Goal: Information Seeking & Learning: Check status

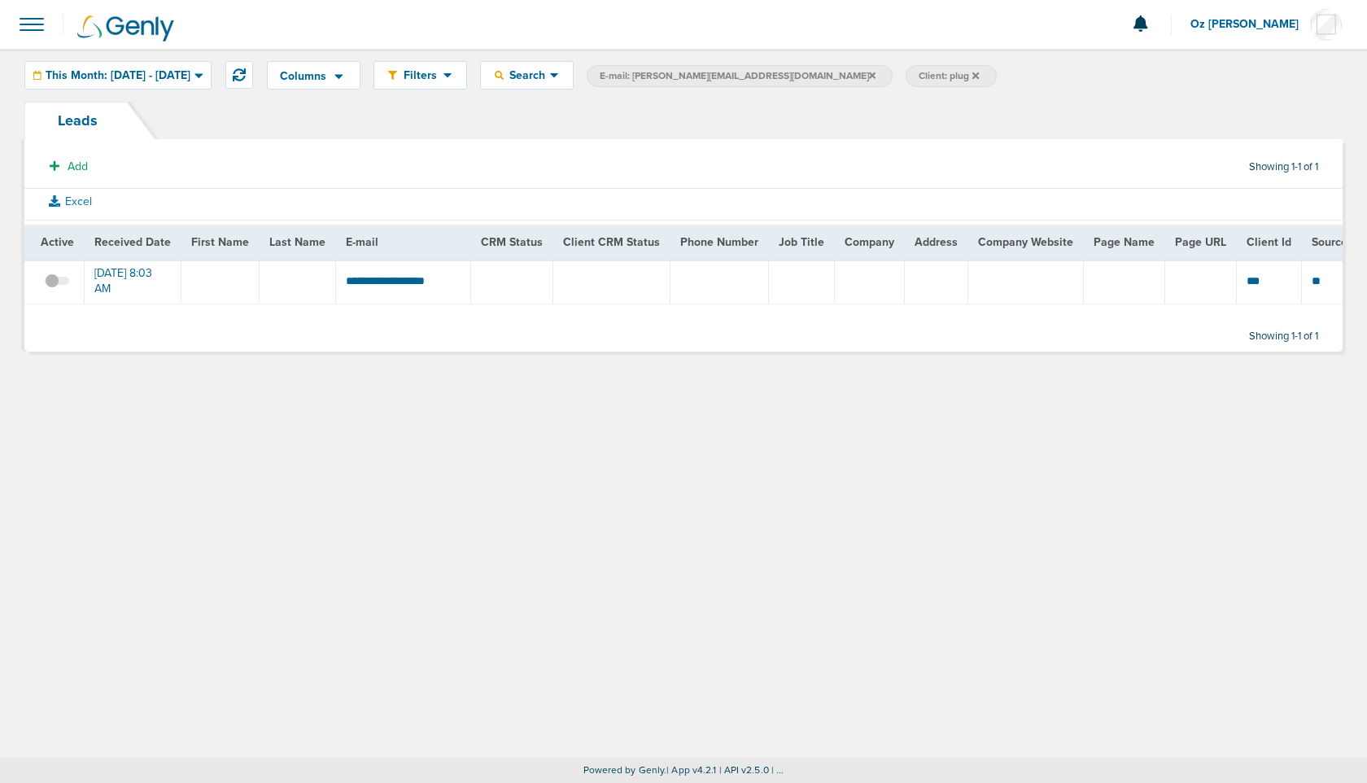
scroll to position [0, 478]
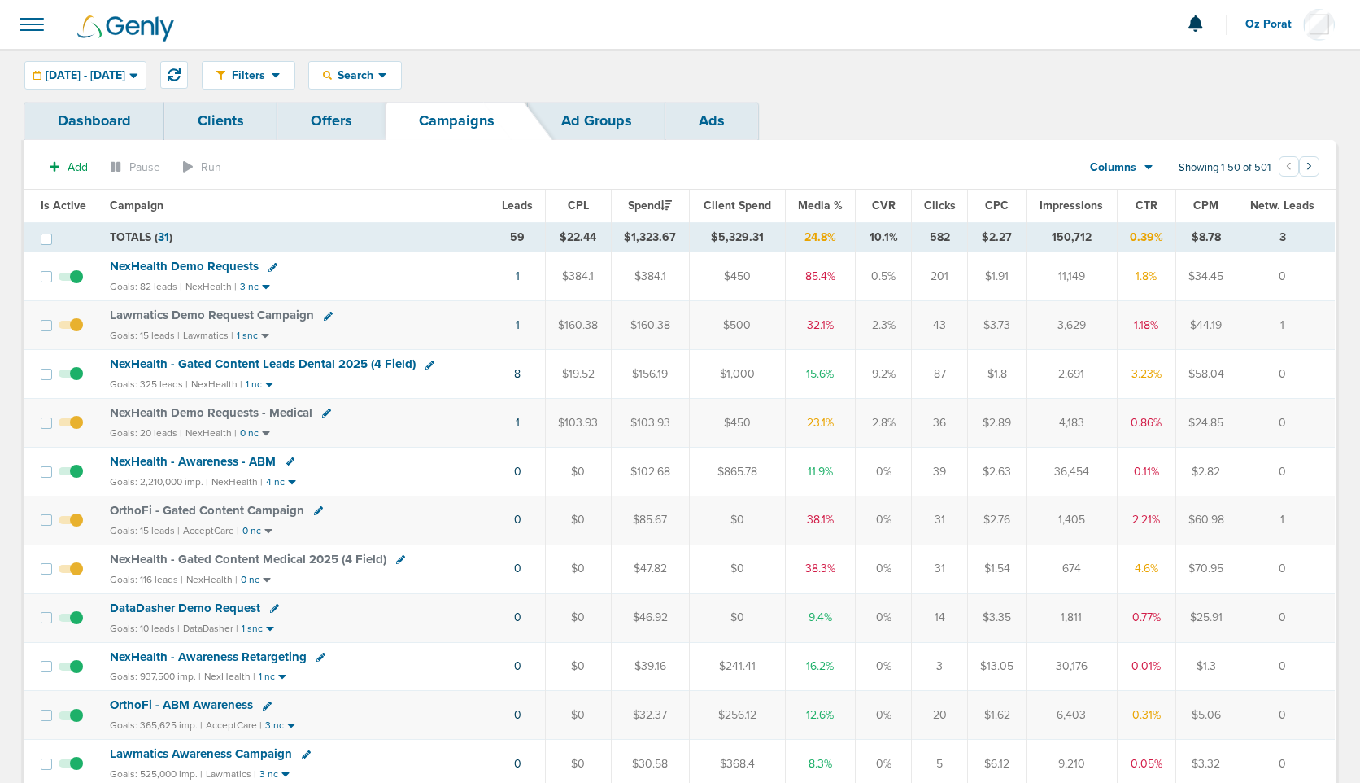
click at [517, 203] on span "Leads" at bounding box center [517, 205] width 31 height 14
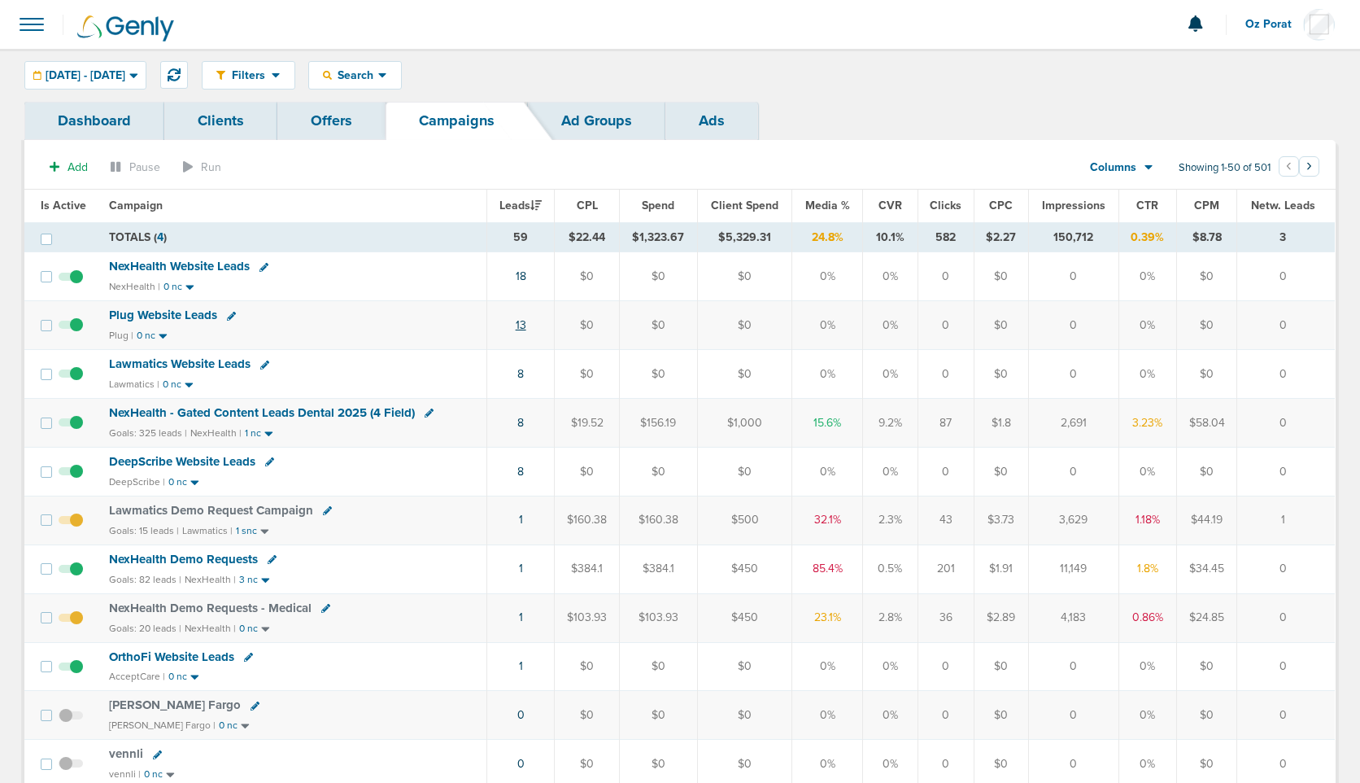
click at [520, 329] on link "13" at bounding box center [521, 325] width 11 height 14
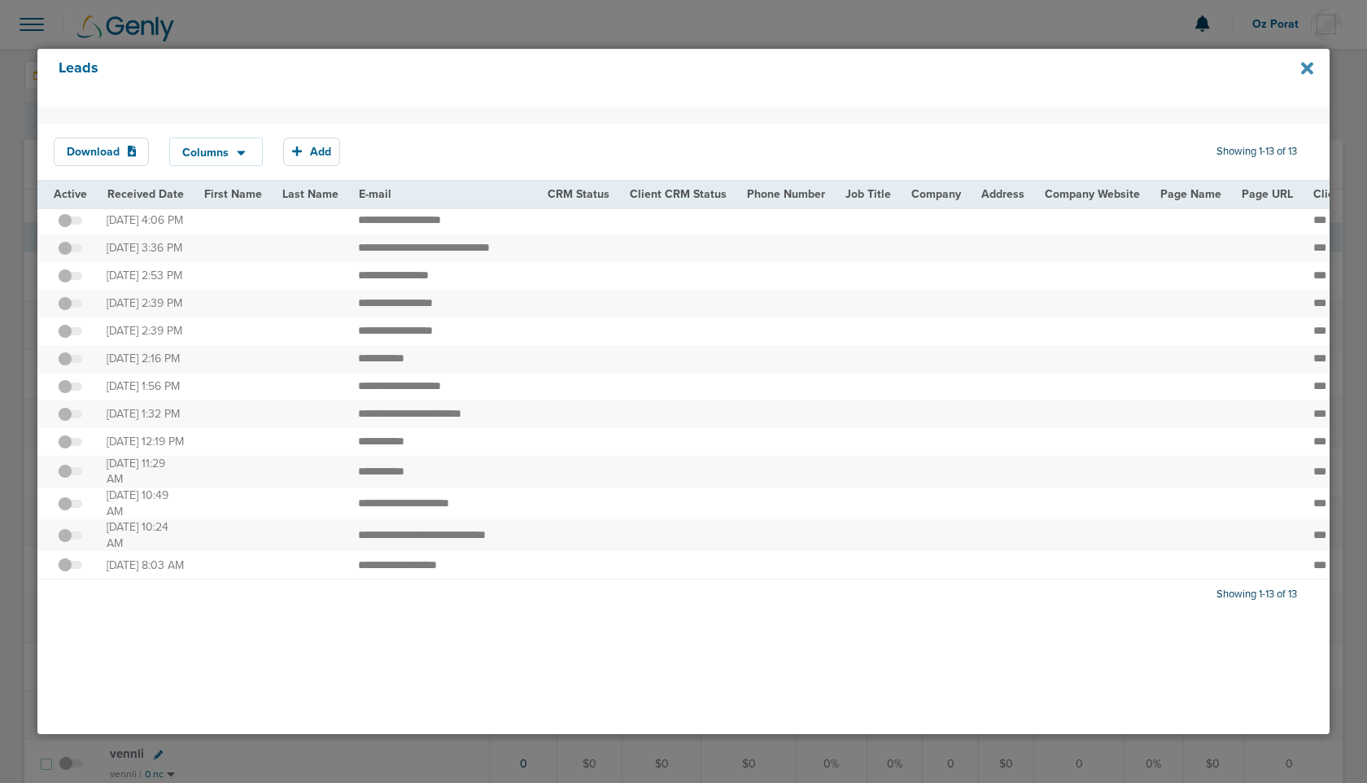
click at [1307, 63] on icon at bounding box center [1307, 68] width 12 height 18
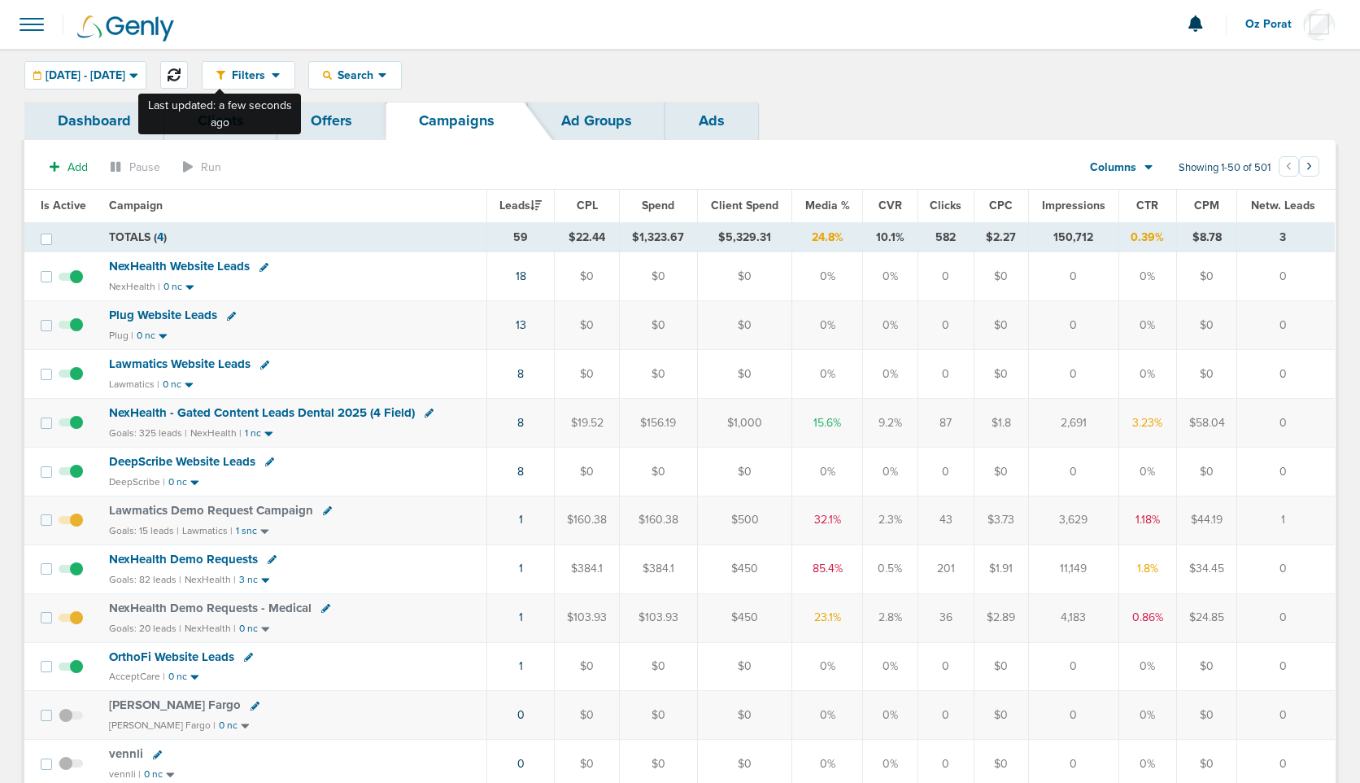
click at [181, 79] on icon at bounding box center [174, 74] width 13 height 13
click at [520, 276] on link "18" at bounding box center [521, 276] width 11 height 14
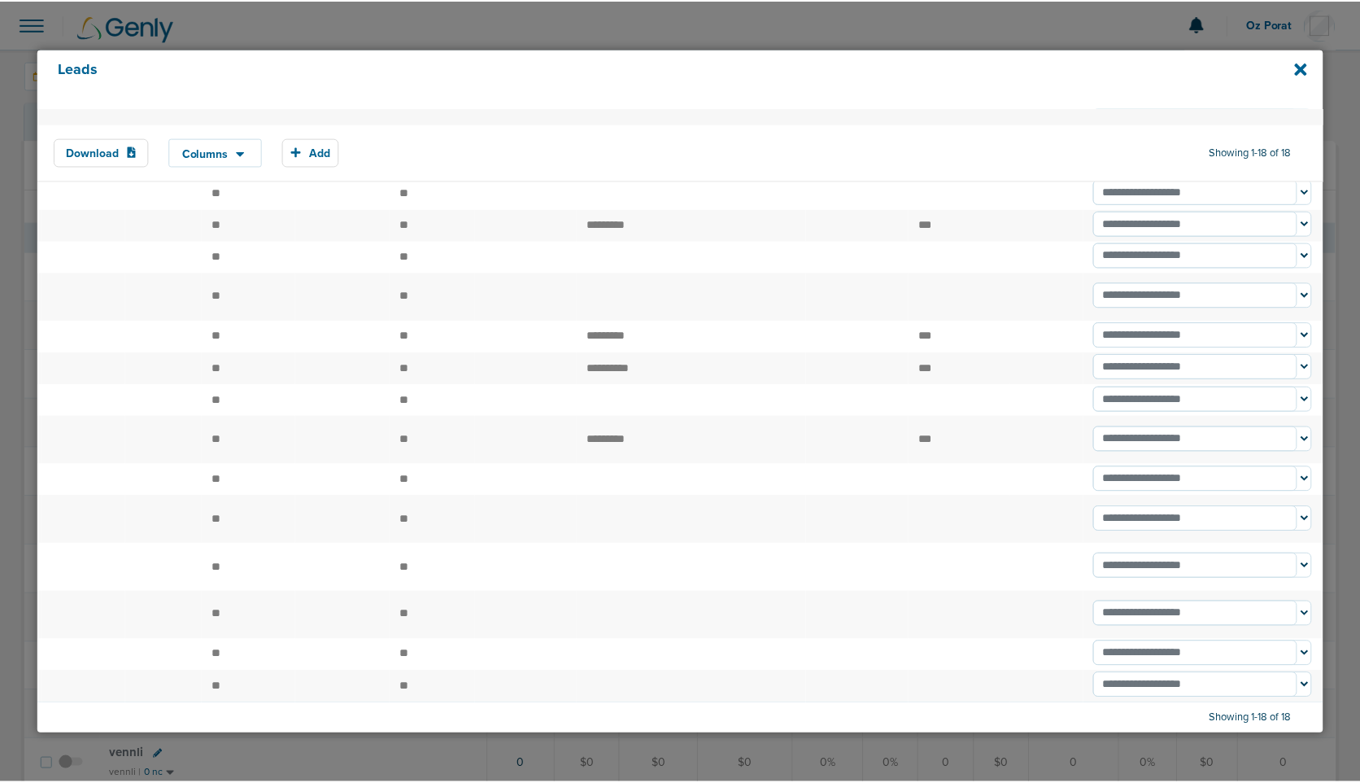
scroll to position [451, 0]
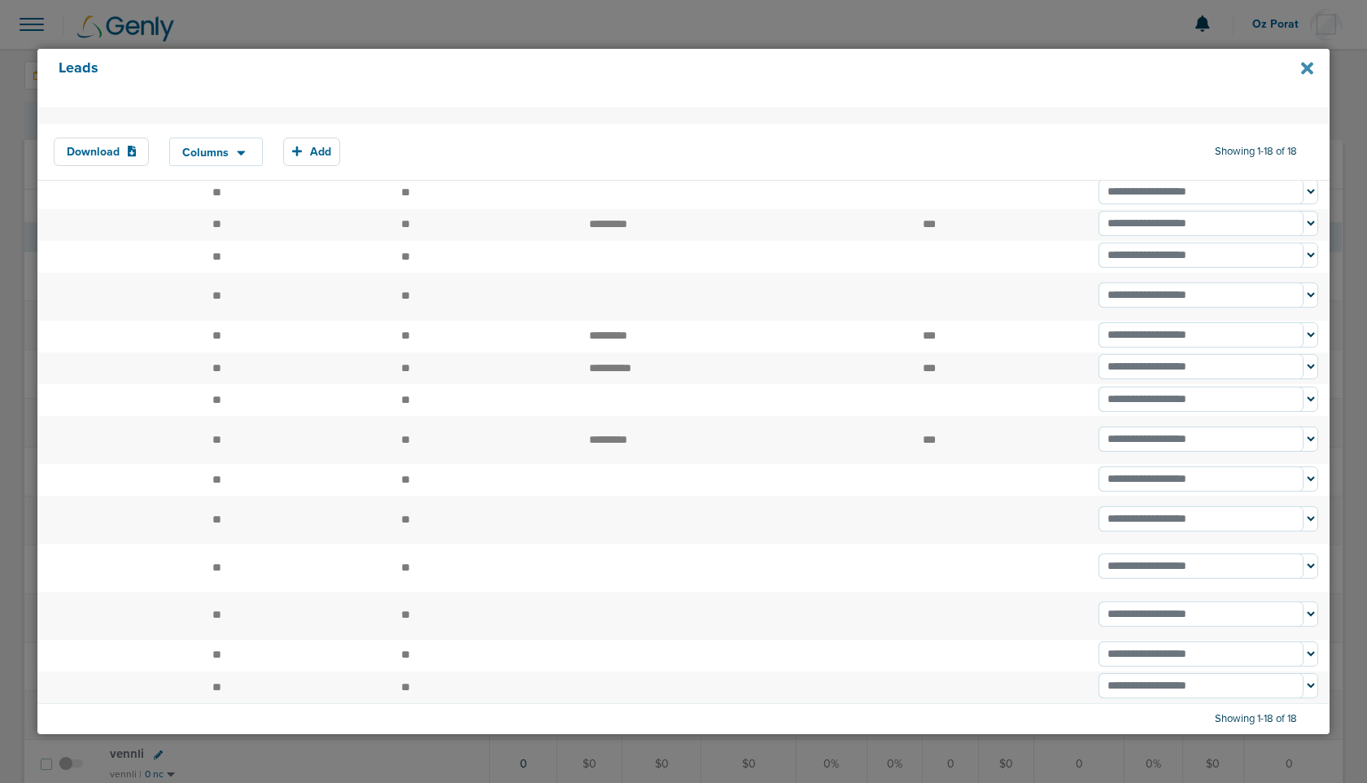
click at [1310, 65] on icon at bounding box center [1307, 69] width 12 height 12
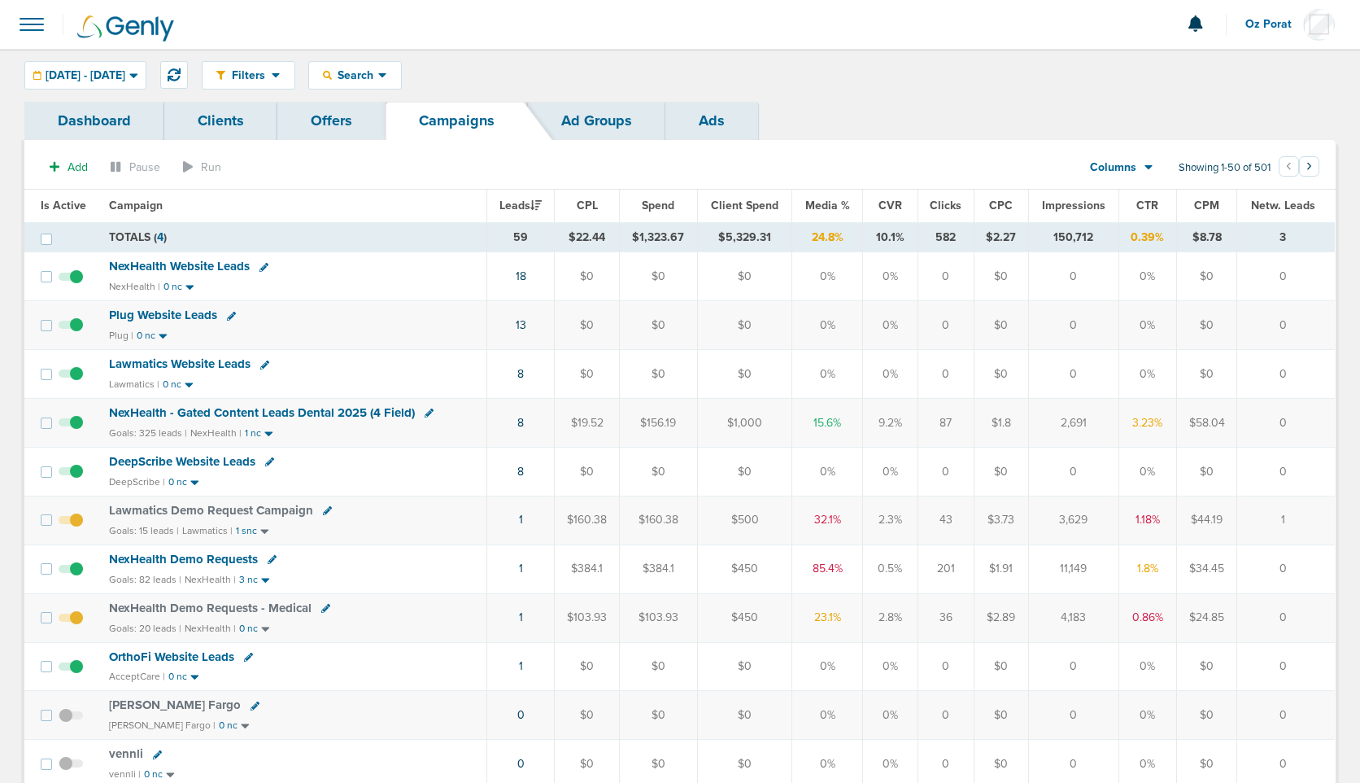
click at [34, 28] on span at bounding box center [32, 25] width 36 height 36
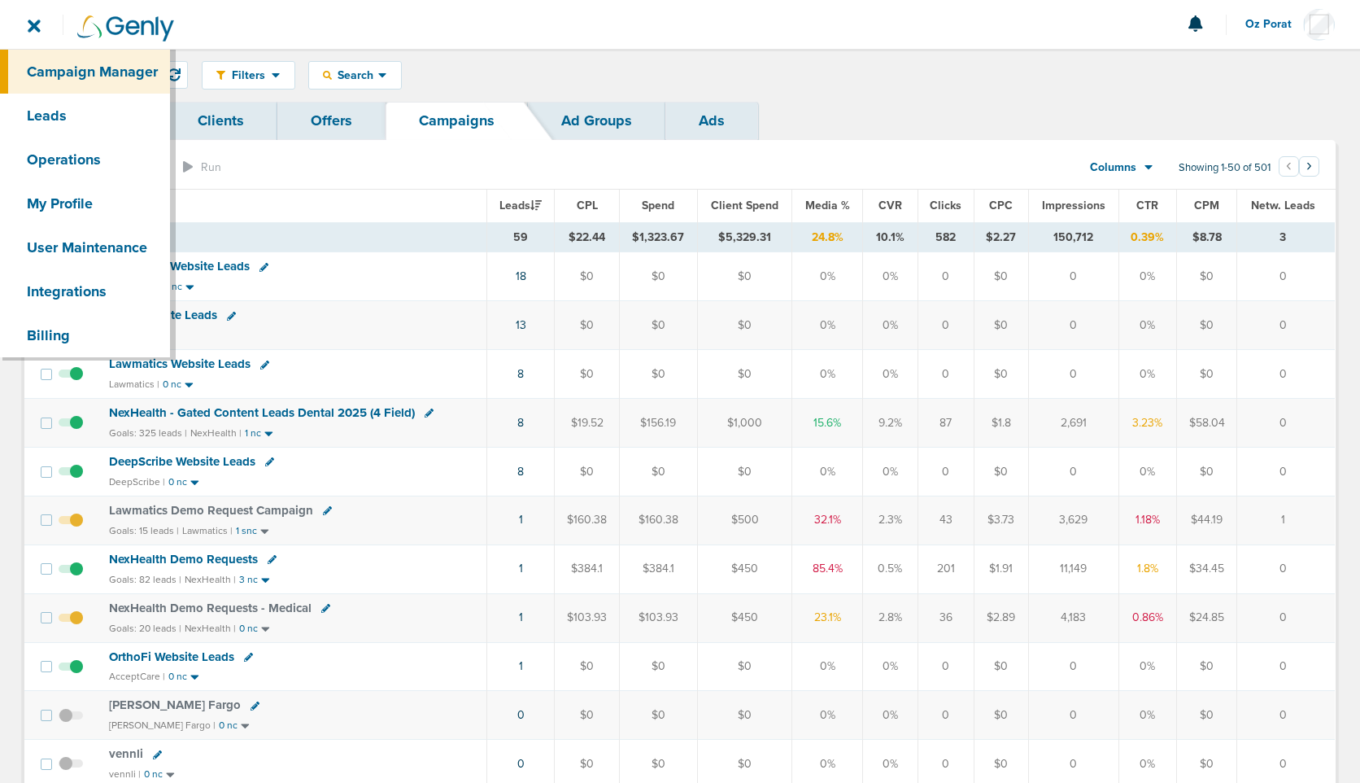
click at [694, 79] on div "Filters Active Only Settings Status Active Inactive Objectives MQL SQL Traffic …" at bounding box center [769, 75] width 1134 height 28
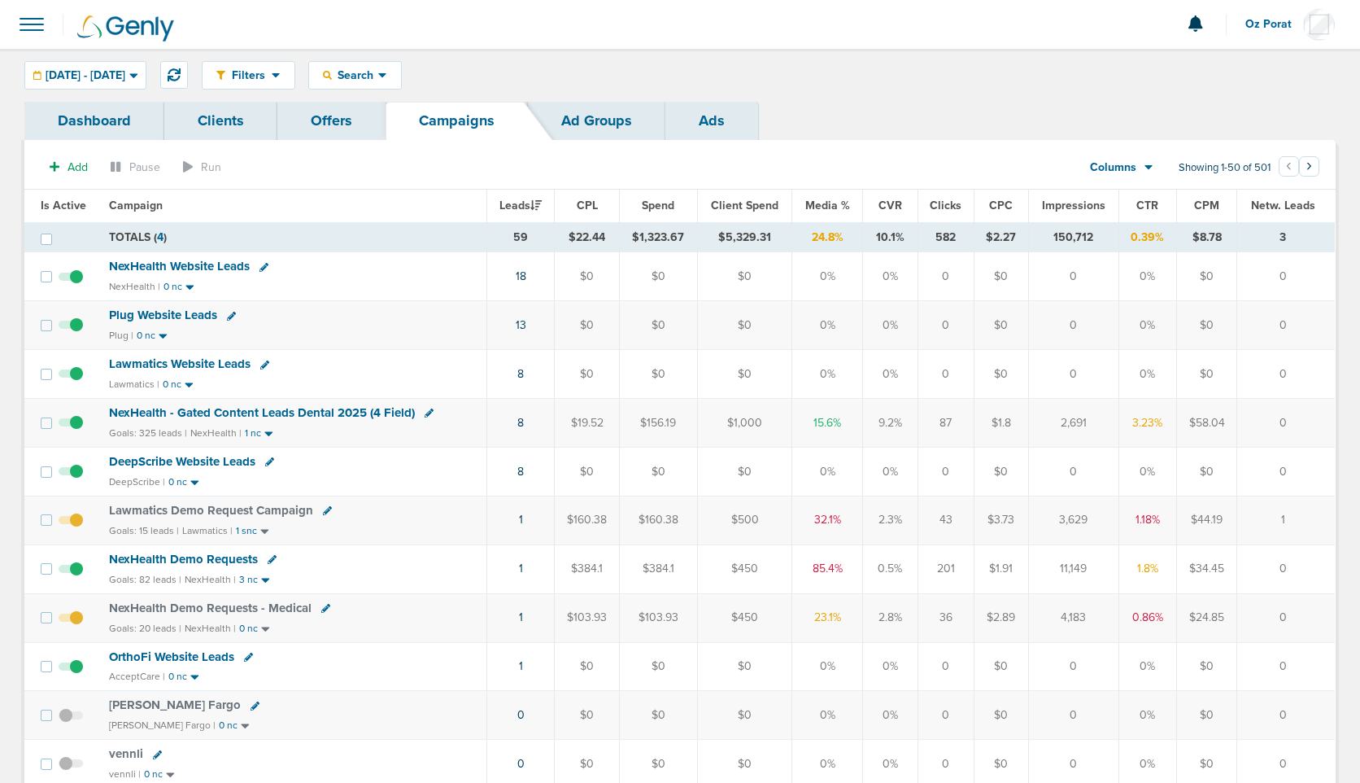
click at [211, 267] on span "NexHealth Website Leads" at bounding box center [179, 266] width 141 height 15
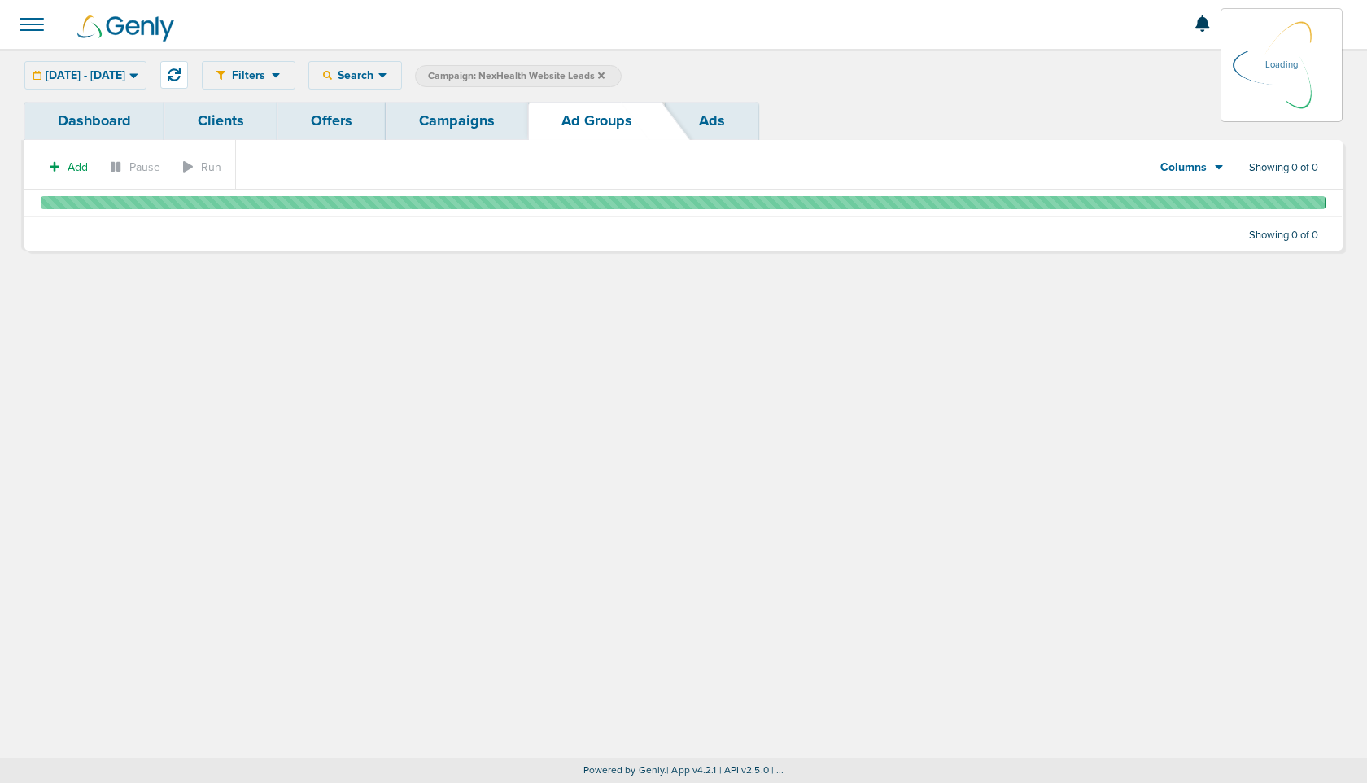
click at [36, 23] on span at bounding box center [32, 25] width 36 height 36
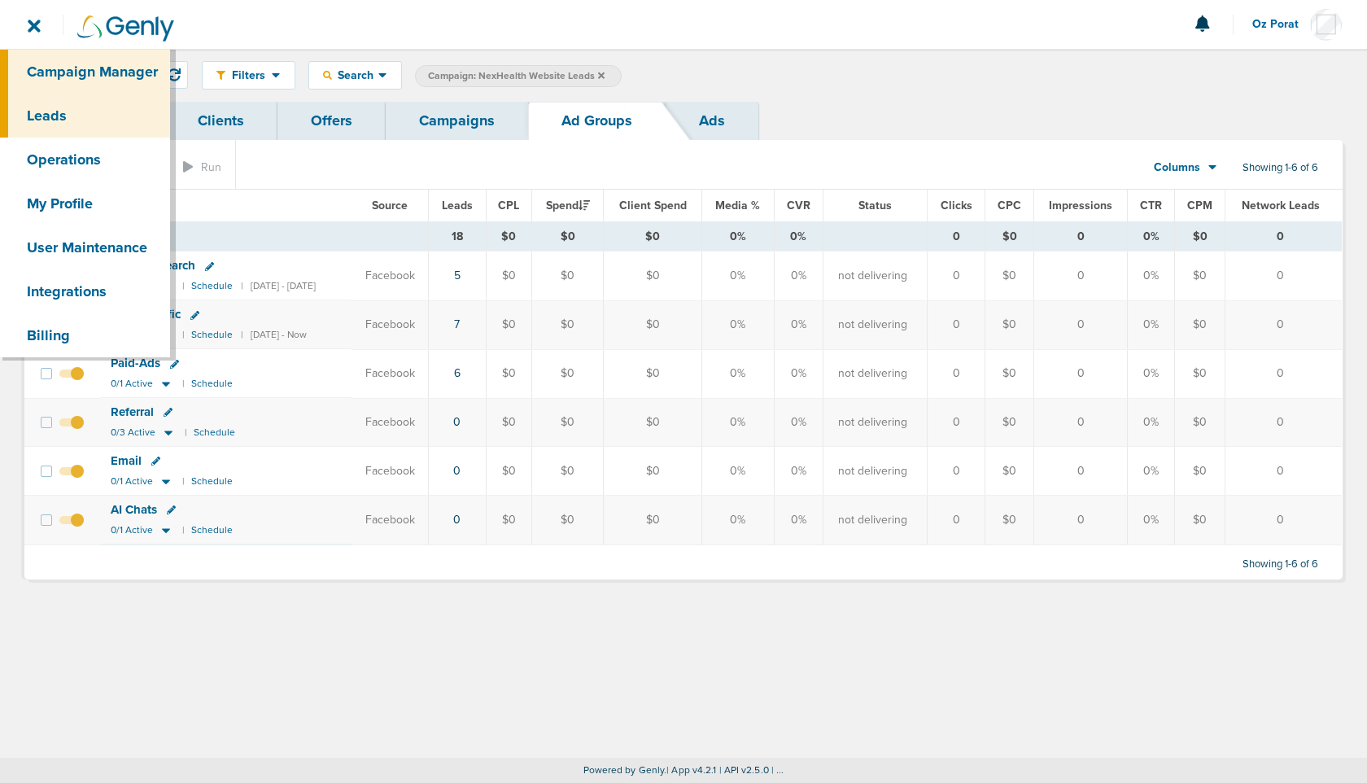
click at [85, 116] on link "Leads" at bounding box center [85, 116] width 170 height 44
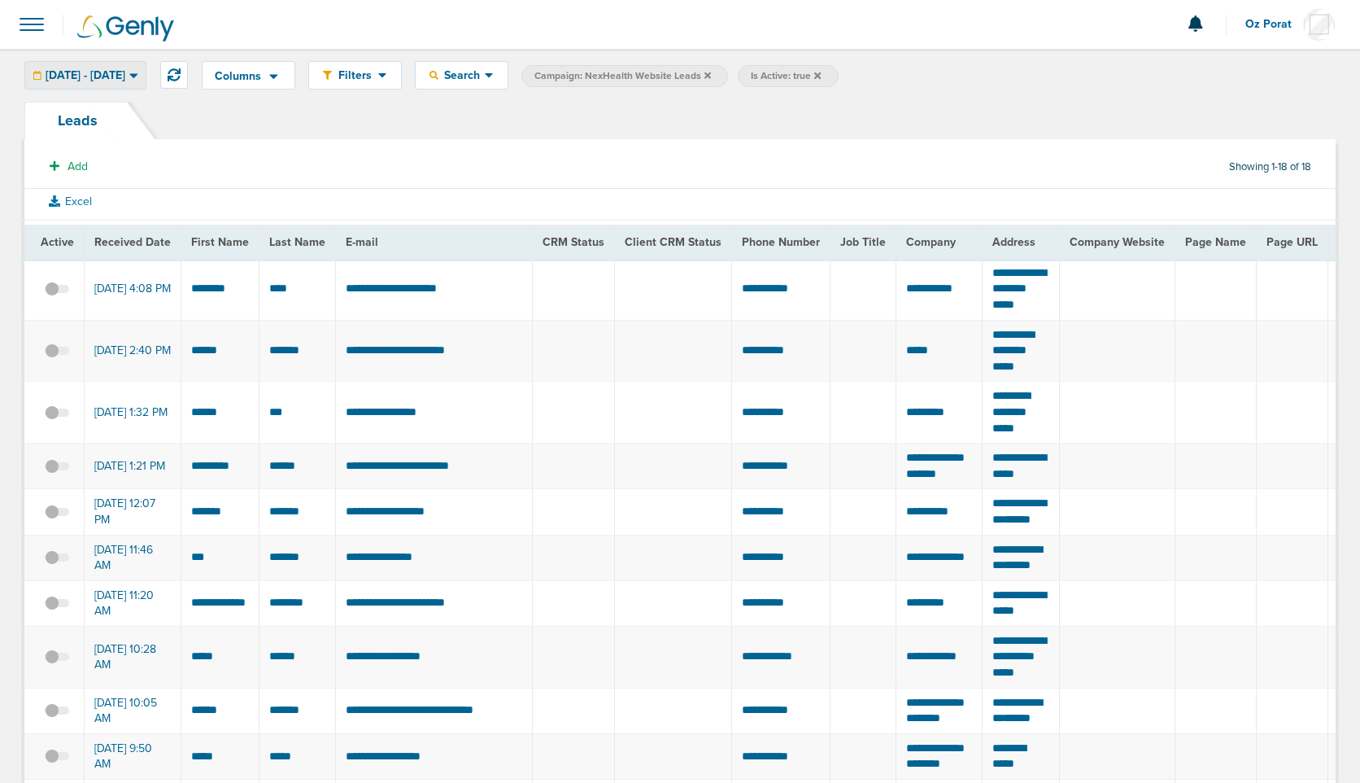
click at [110, 76] on span "[DATE] - [DATE]" at bounding box center [86, 75] width 80 height 11
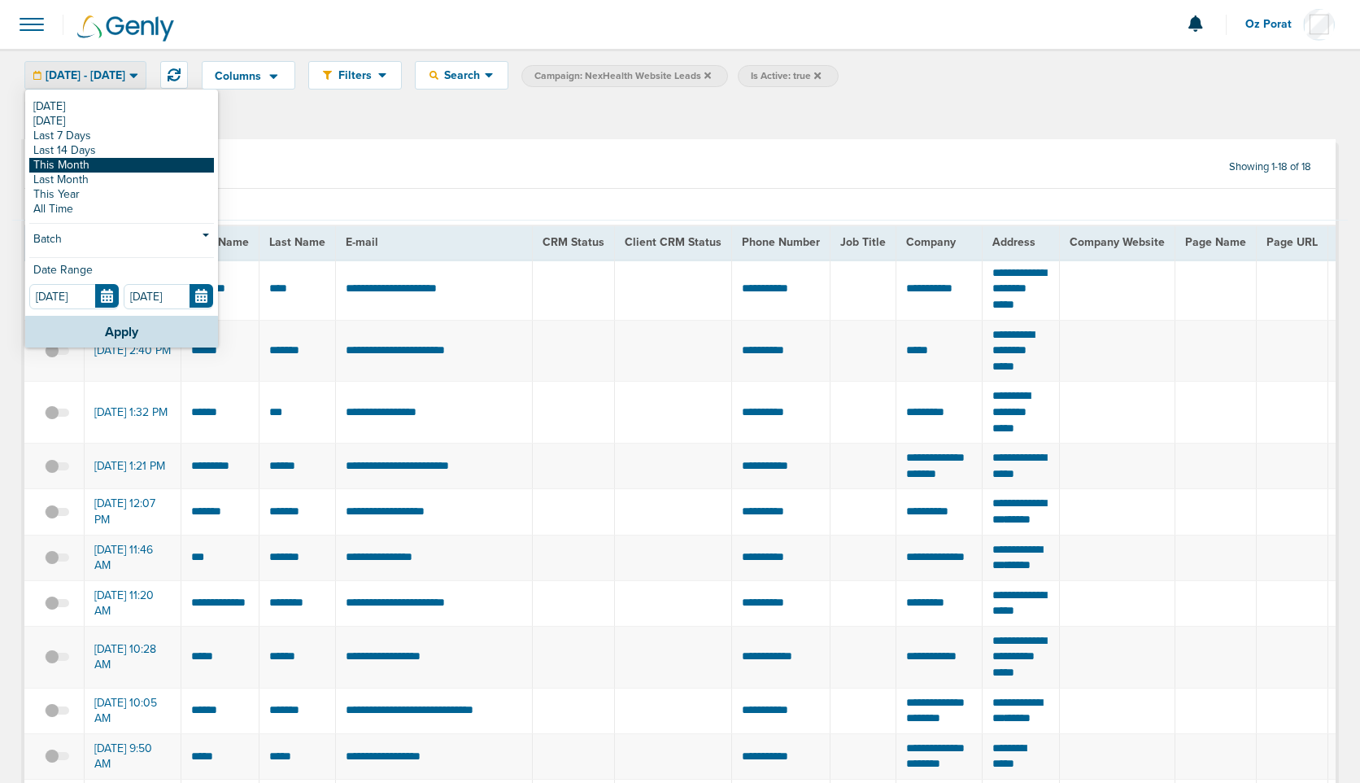
click at [97, 167] on link "This Month" at bounding box center [121, 165] width 185 height 15
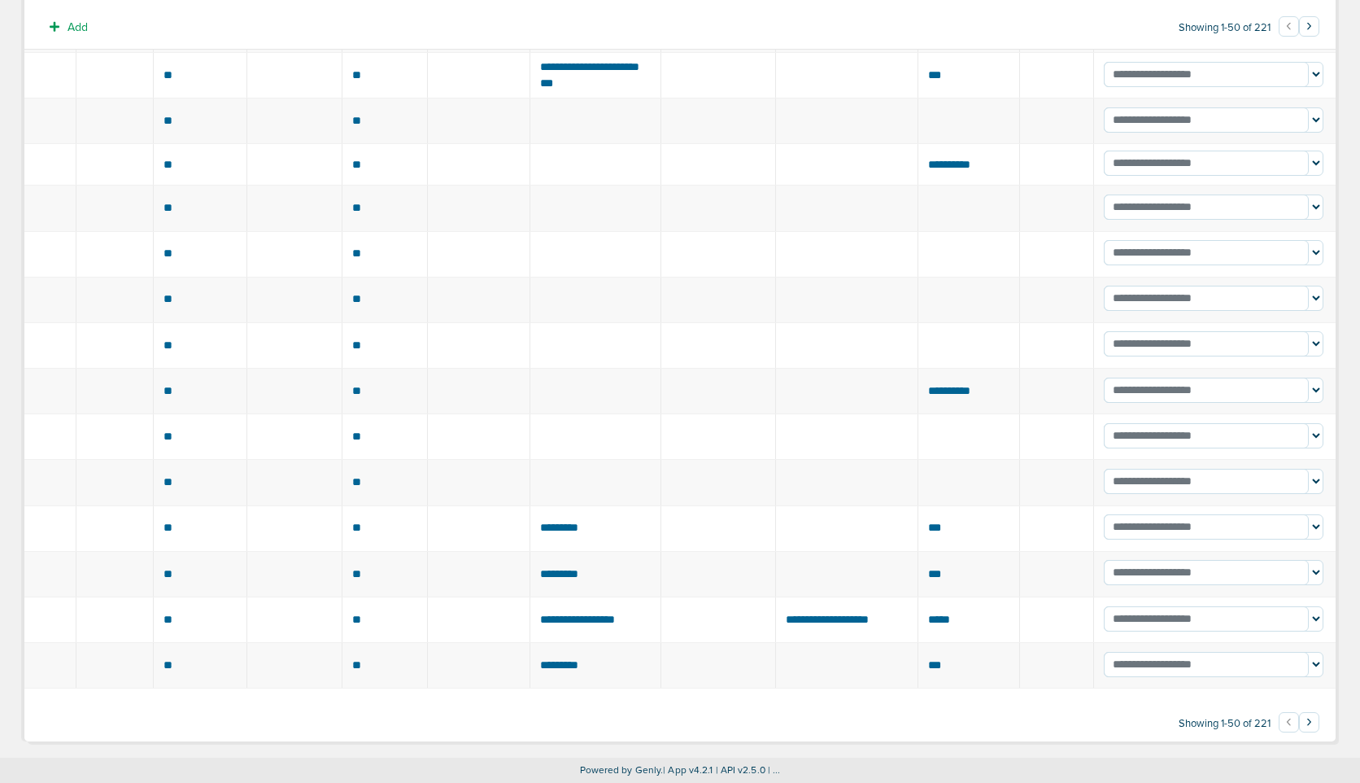
scroll to position [2372, 0]
drag, startPoint x: 966, startPoint y: 597, endPoint x: 916, endPoint y: 595, distance: 49.6
click at [918, 597] on td "*****" at bounding box center [969, 620] width 102 height 46
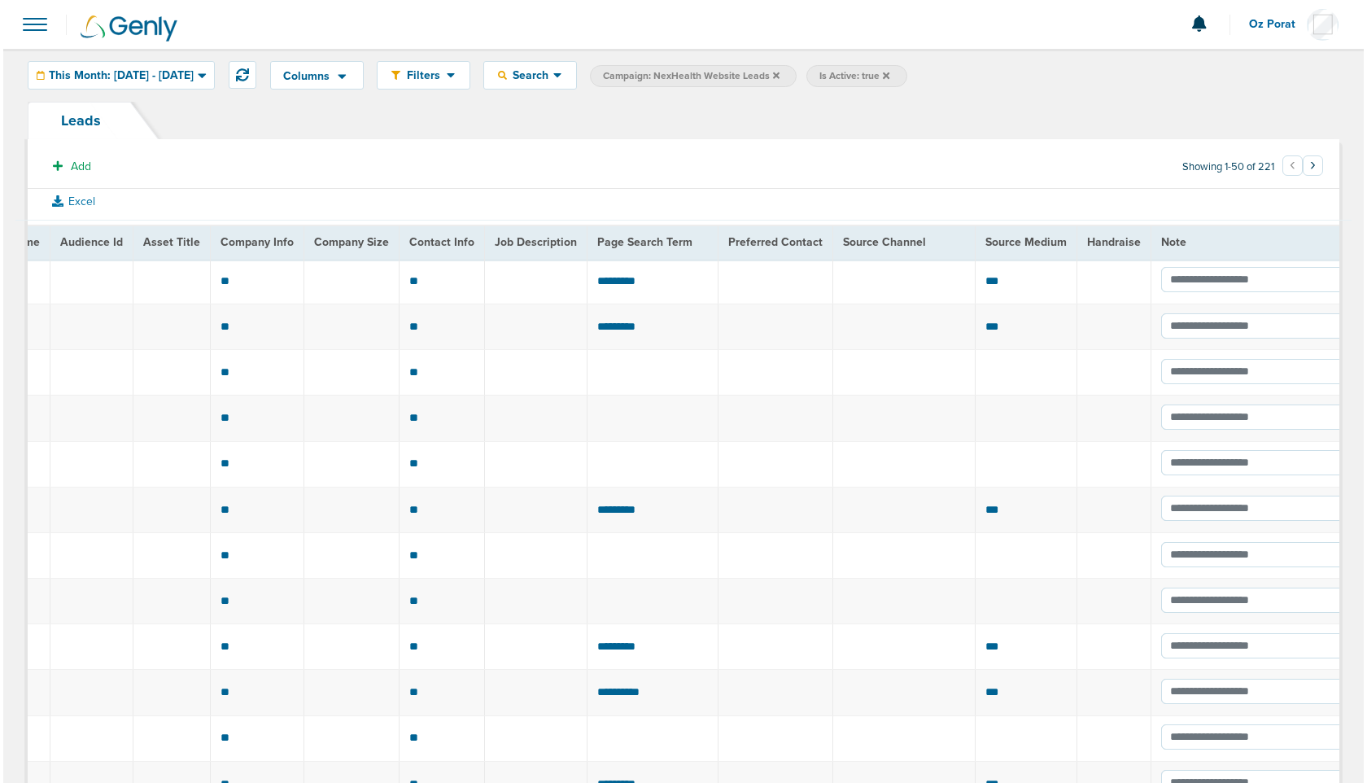
scroll to position [0, 2148]
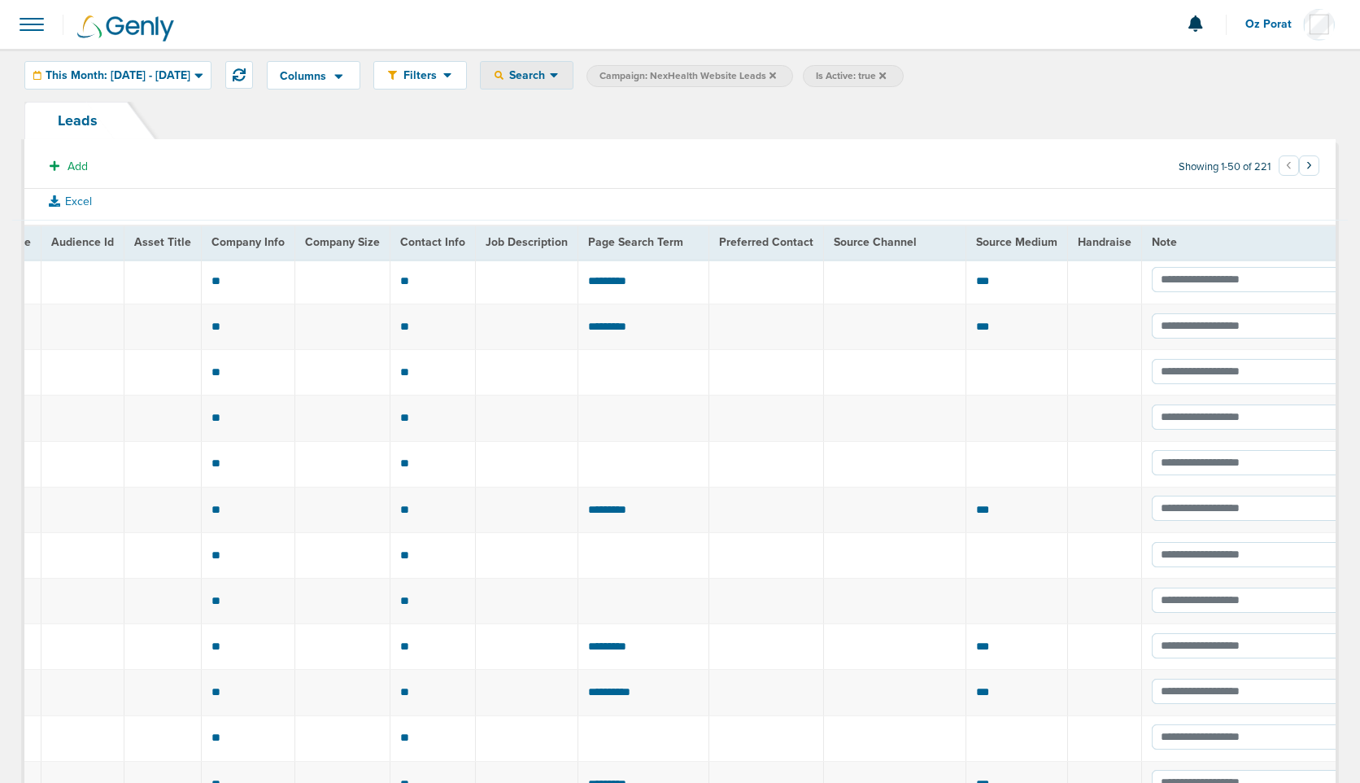
click at [550, 73] on span "Search" at bounding box center [527, 75] width 46 height 14
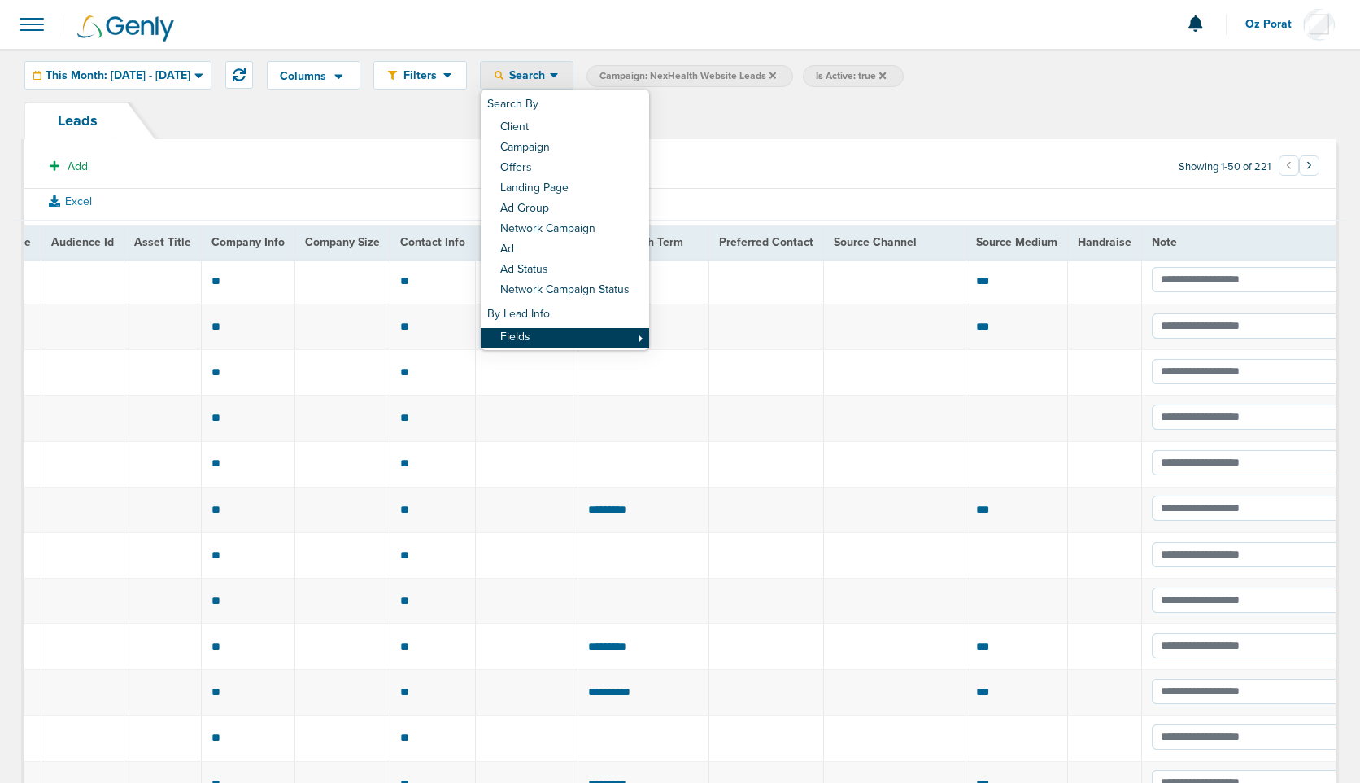
click at [600, 328] on link "Fields" at bounding box center [565, 338] width 168 height 20
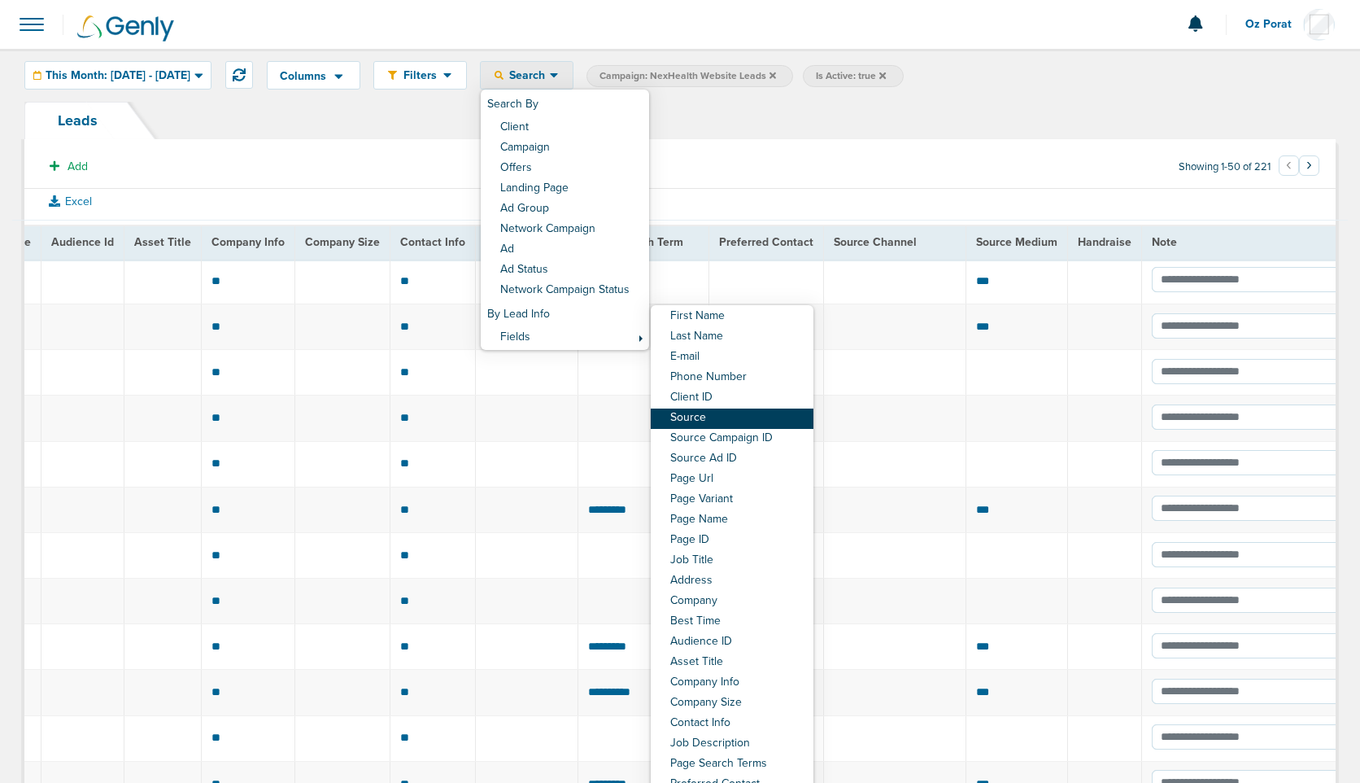
click at [761, 417] on link "Source" at bounding box center [732, 418] width 163 height 20
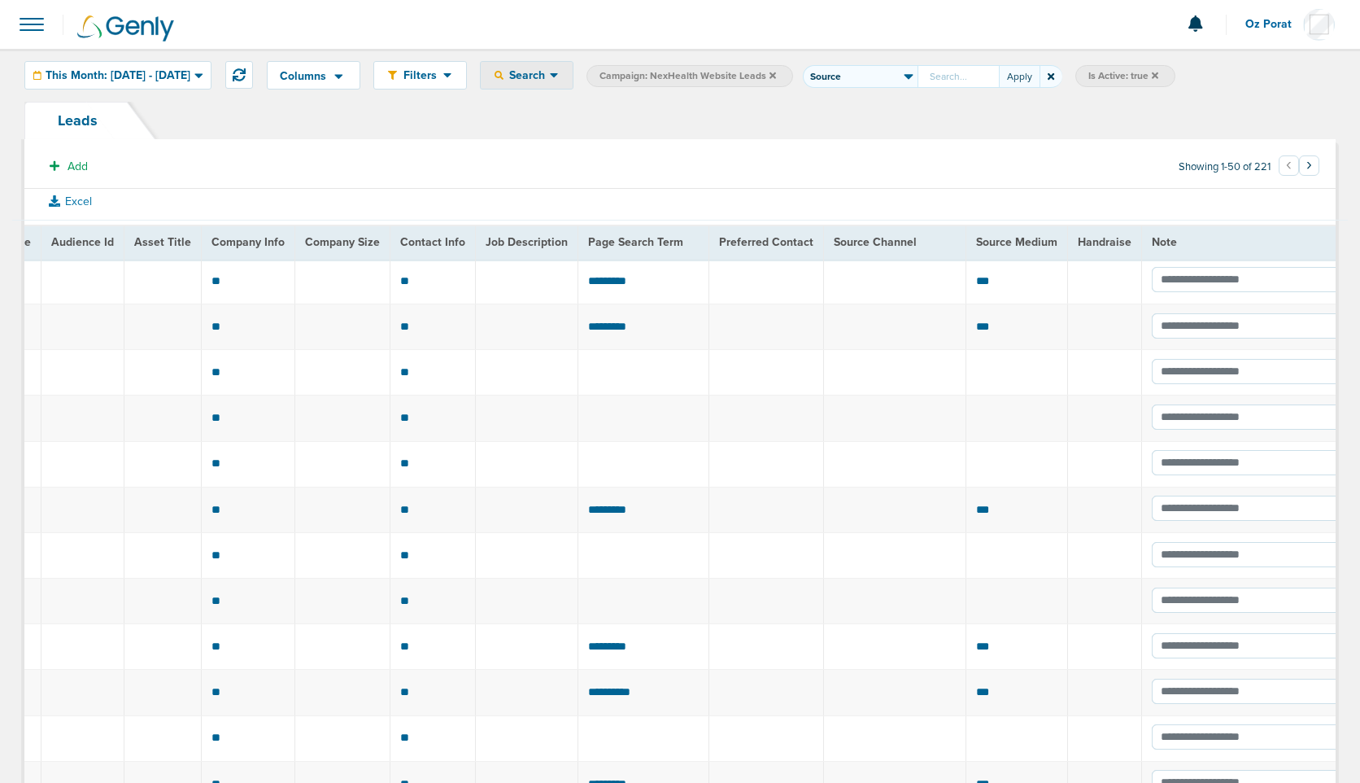
click at [909, 77] on select "First Name Last Name E-mail Phone Number Client ID Source Source Campaign ID So…" at bounding box center [860, 76] width 115 height 23
select select "sourceMedium"
click at [992, 80] on input "First Name Last Name E-mail Phone Number Client ID Source Source Campaign ID So…" at bounding box center [958, 76] width 81 height 23
paste input "genly"
type input "genly"
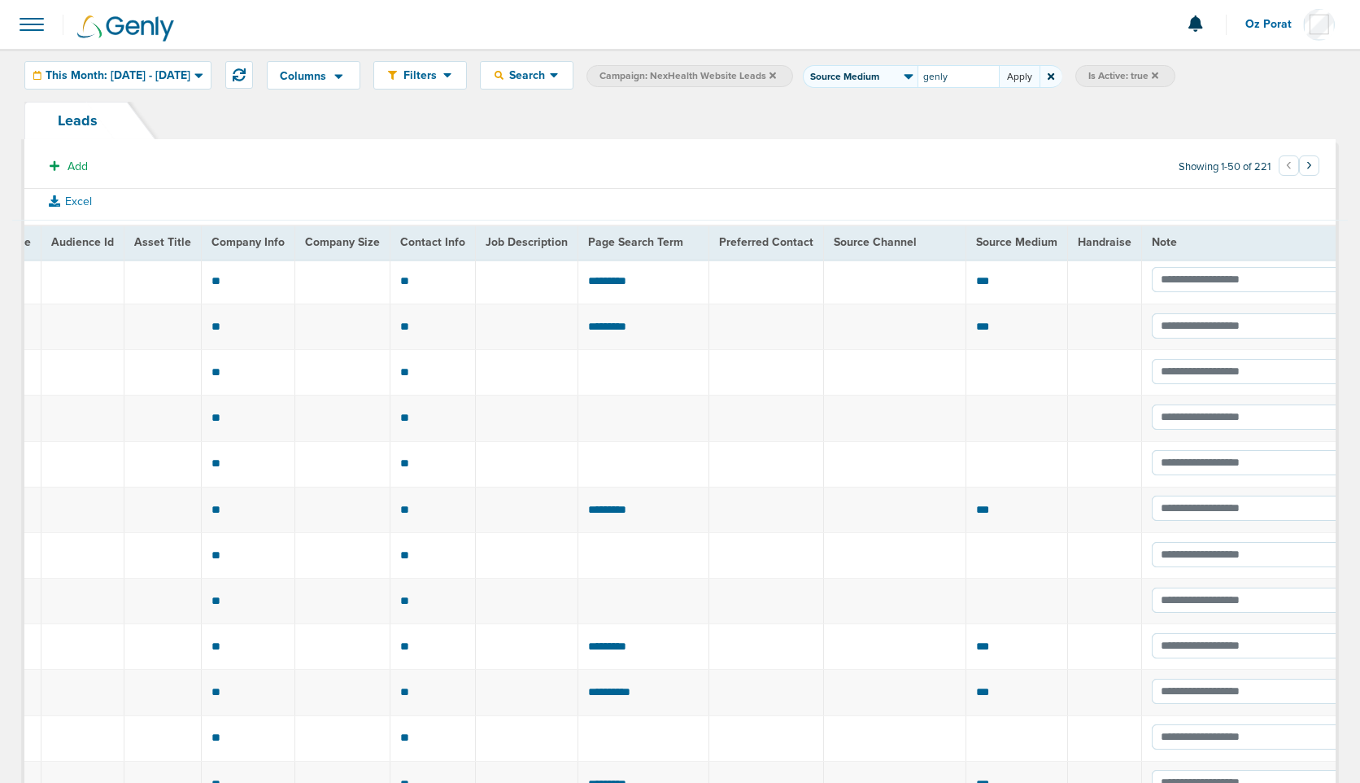
click at [1040, 80] on button "Apply" at bounding box center [1019, 76] width 41 height 23
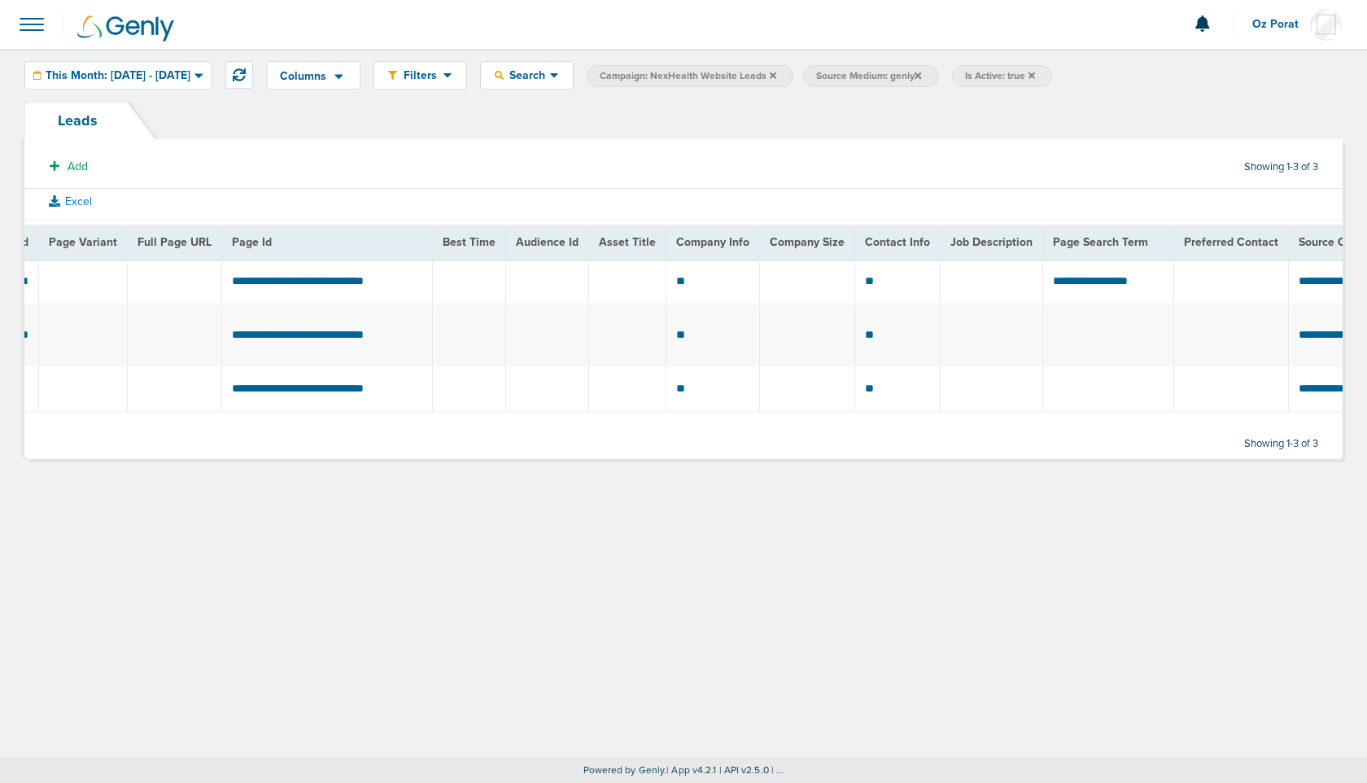
scroll to position [0, 2050]
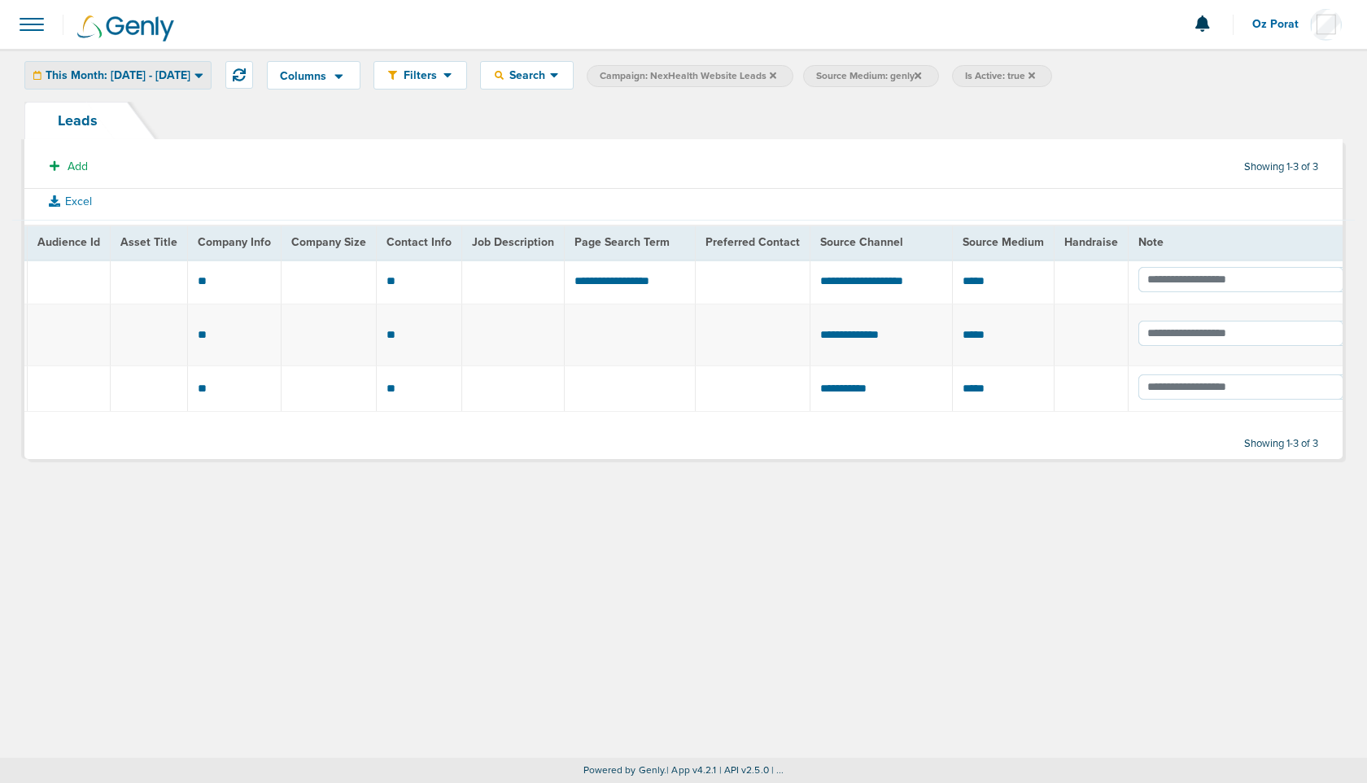
click at [193, 65] on div "This Month: 08.01.2025 - 08.31.2025" at bounding box center [117, 75] width 185 height 27
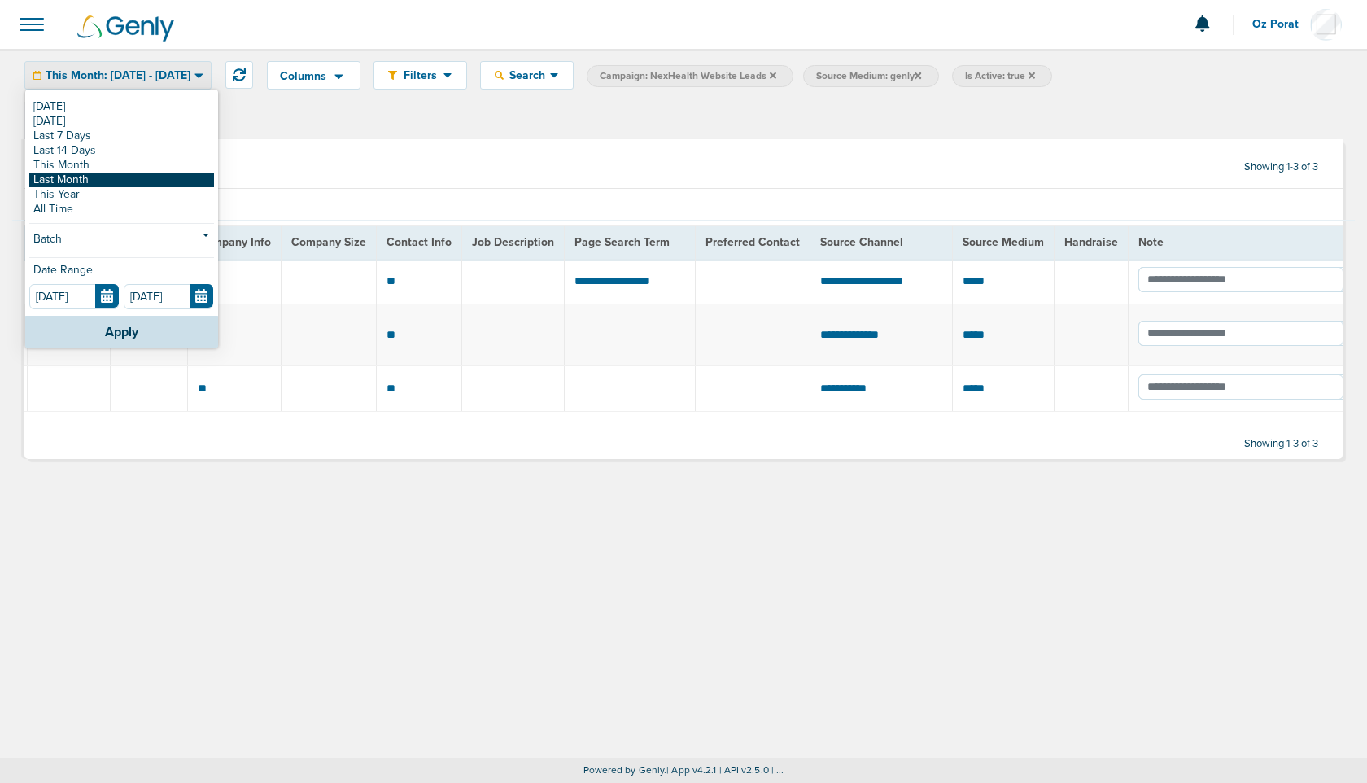
click at [122, 184] on link "Last Month" at bounding box center [121, 179] width 185 height 15
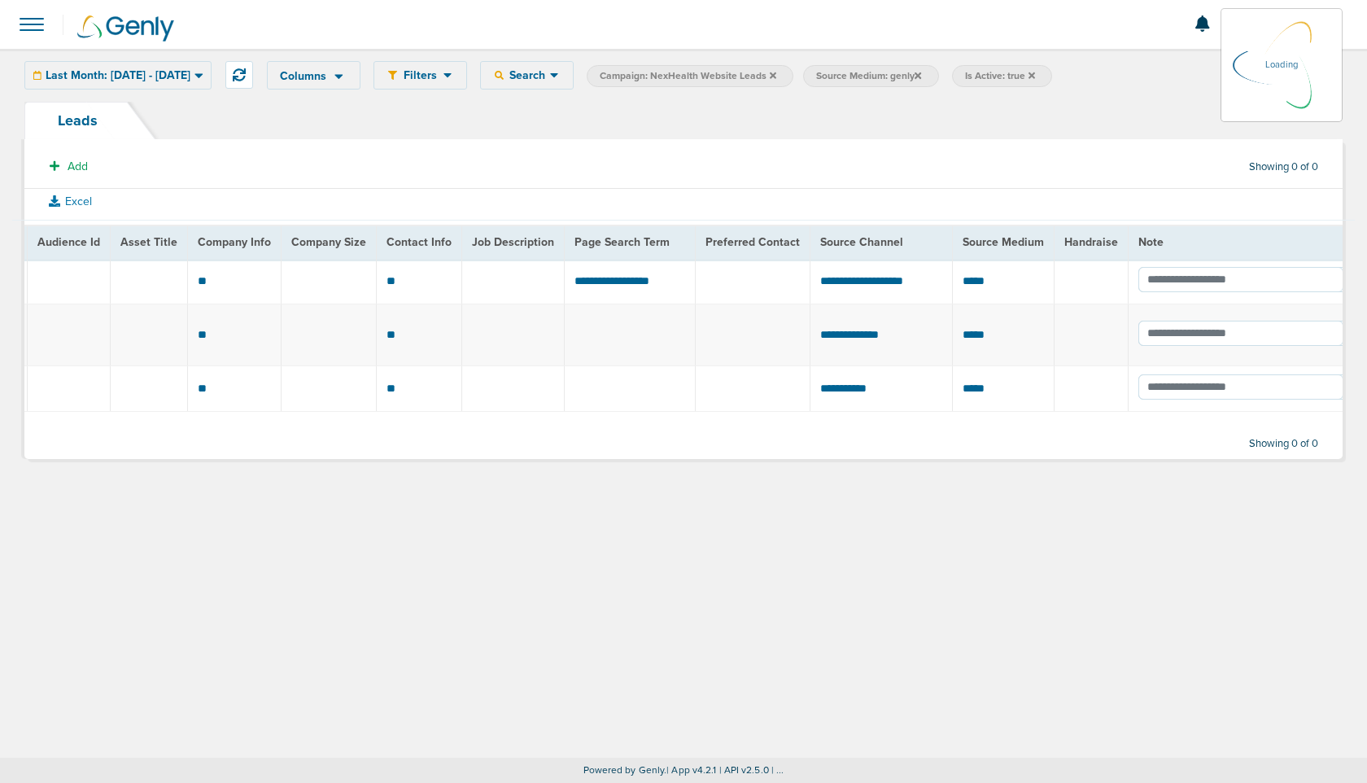
scroll to position [0, 1516]
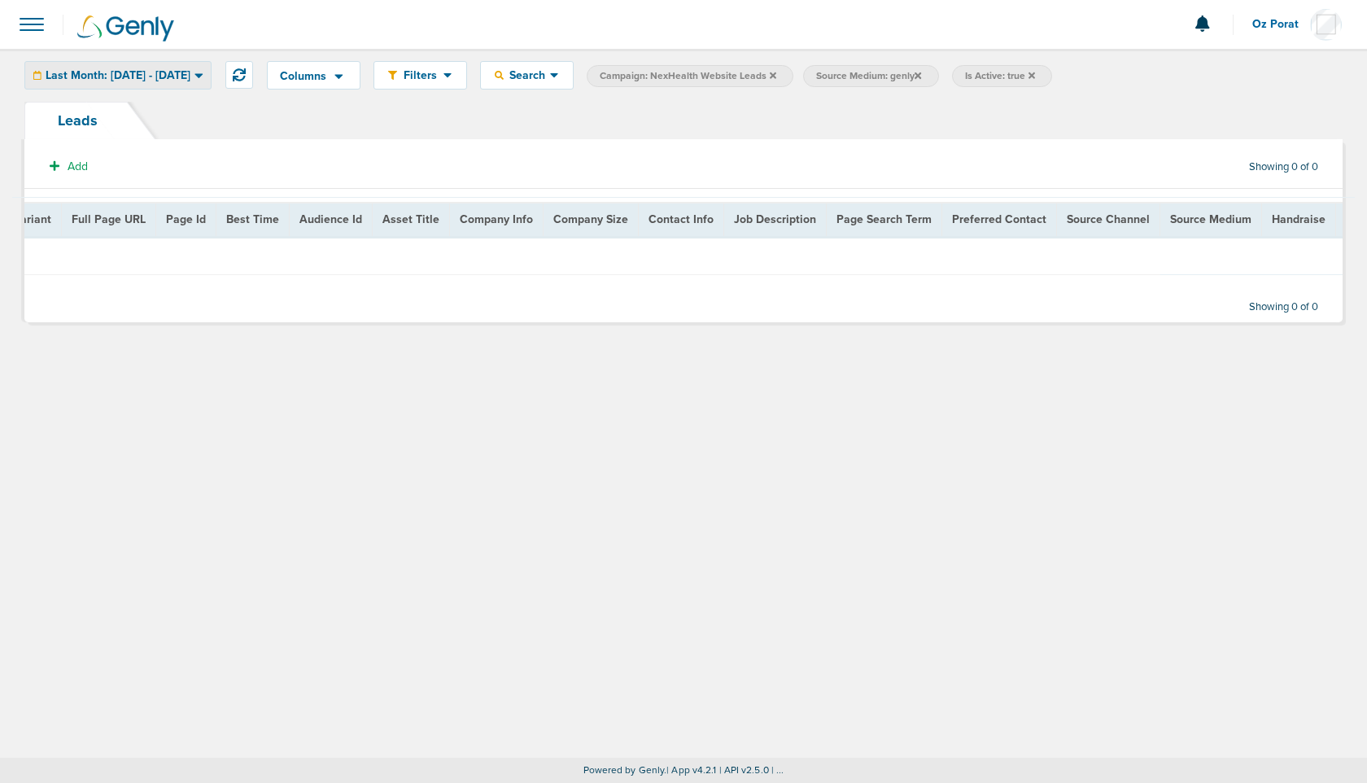
click at [119, 85] on div "Last Month: 07.01.2025 - 07.31.2025" at bounding box center [117, 75] width 185 height 27
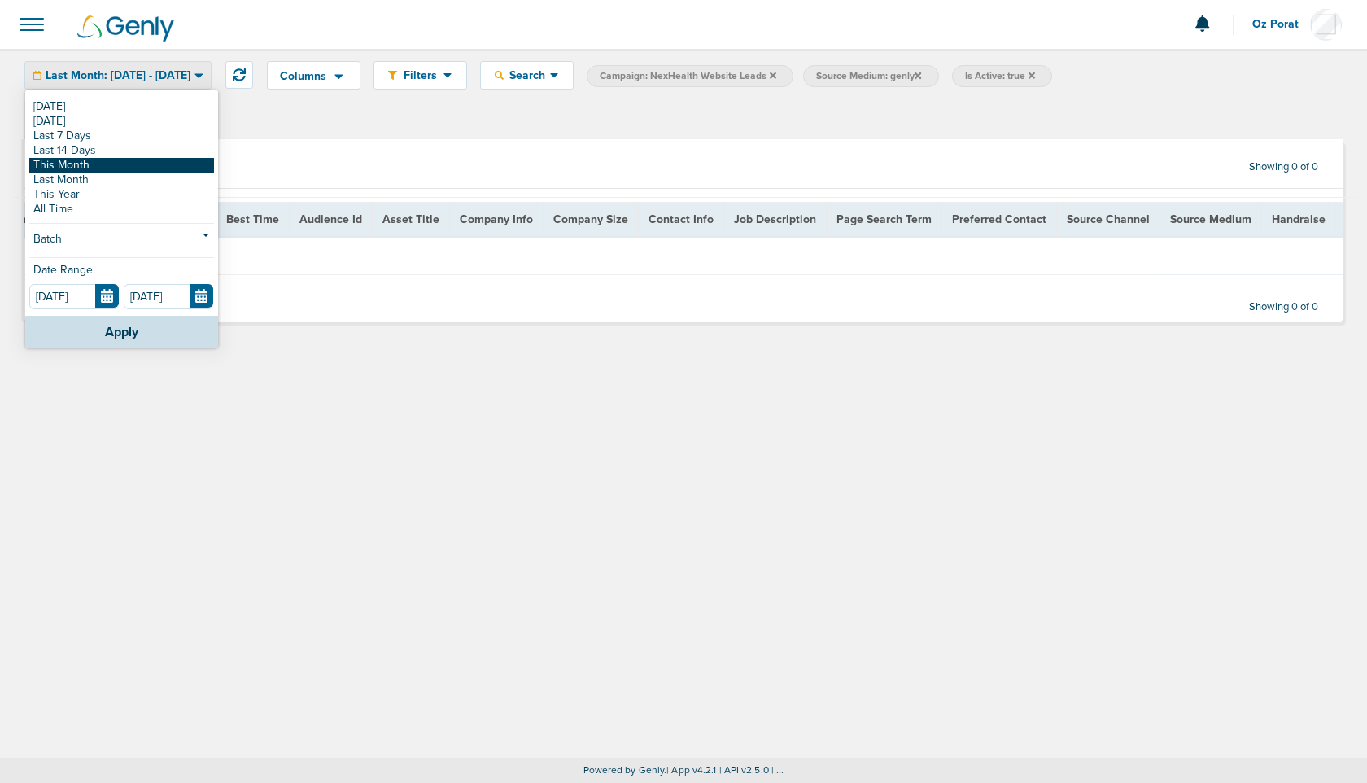
click at [102, 164] on link "This Month" at bounding box center [121, 165] width 185 height 15
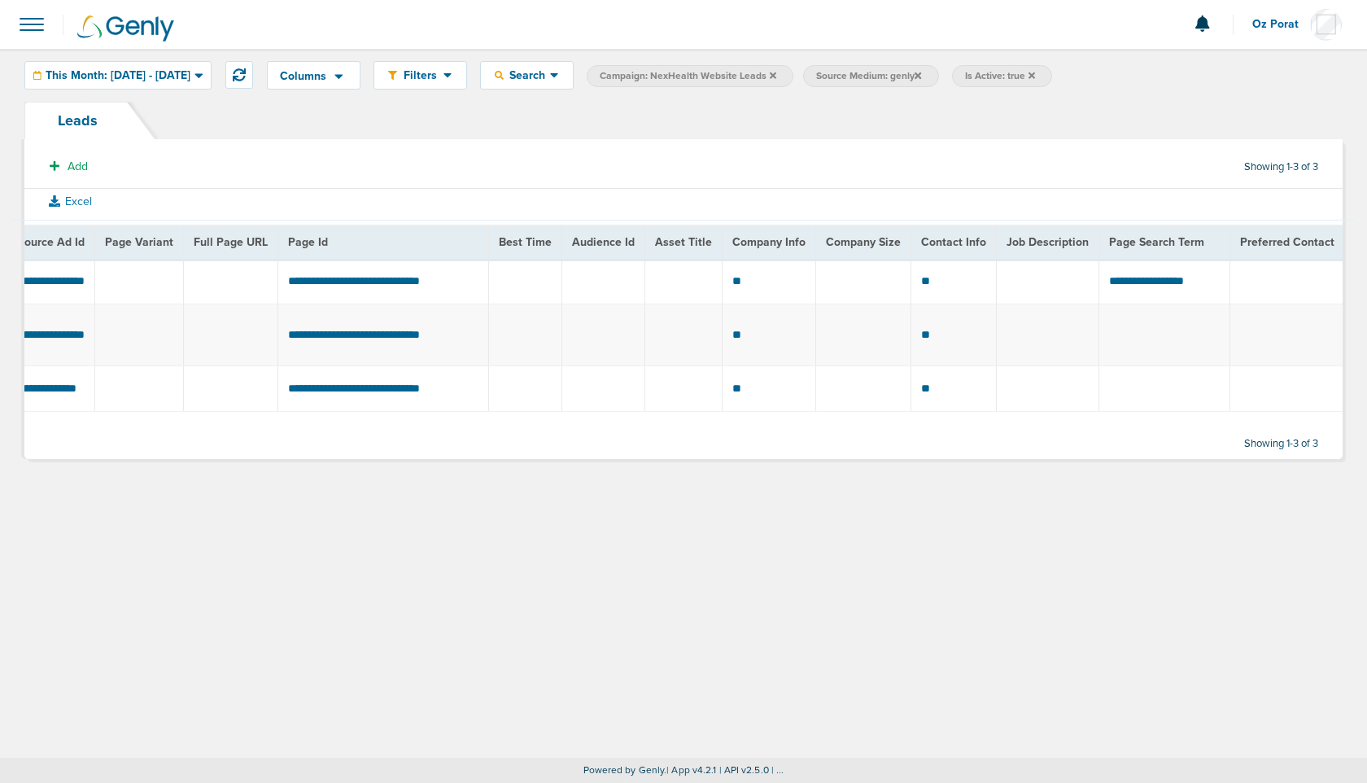
scroll to position [0, 2050]
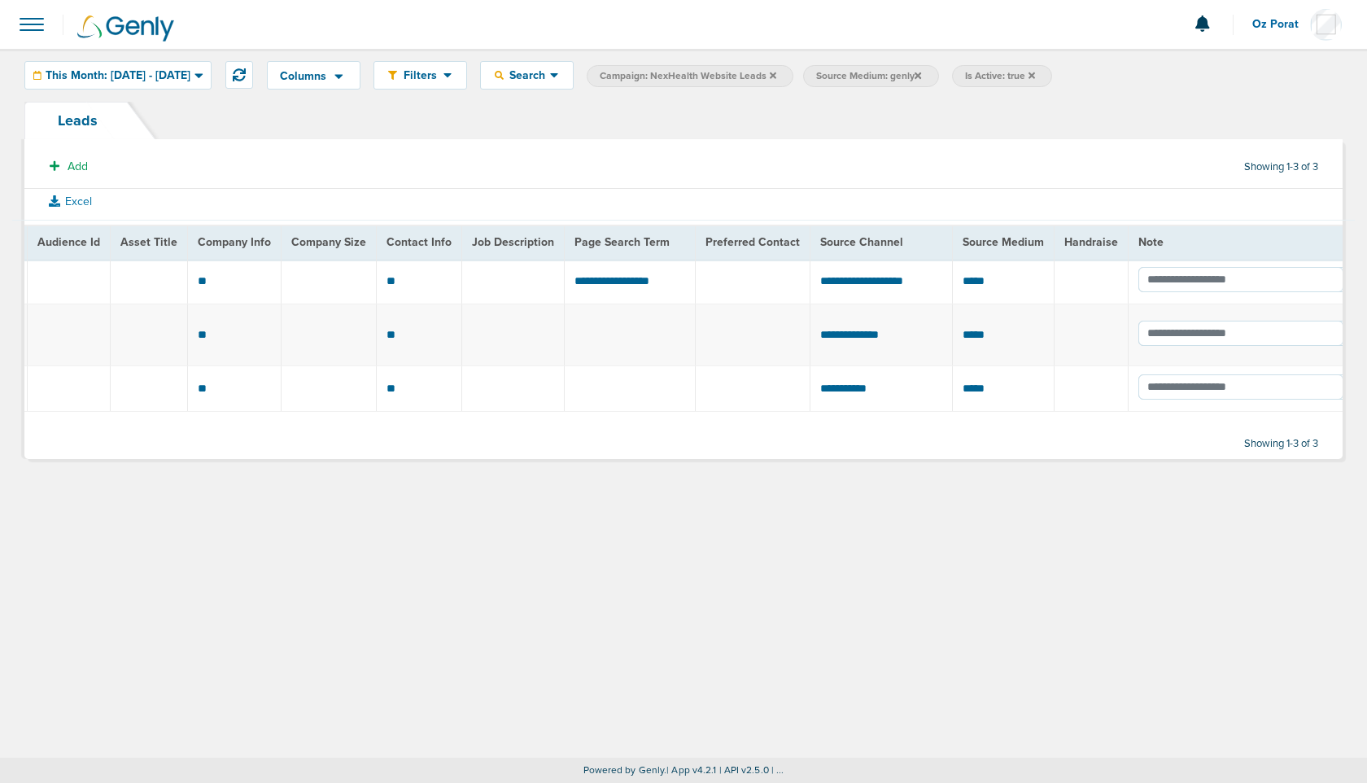
click at [759, 81] on span "Campaign: NexHealth Website Leads" at bounding box center [688, 76] width 177 height 14
click at [774, 78] on span "Campaign: NexHealth Website Leads" at bounding box center [688, 76] width 177 height 14
click at [550, 81] on span "Search" at bounding box center [527, 75] width 46 height 14
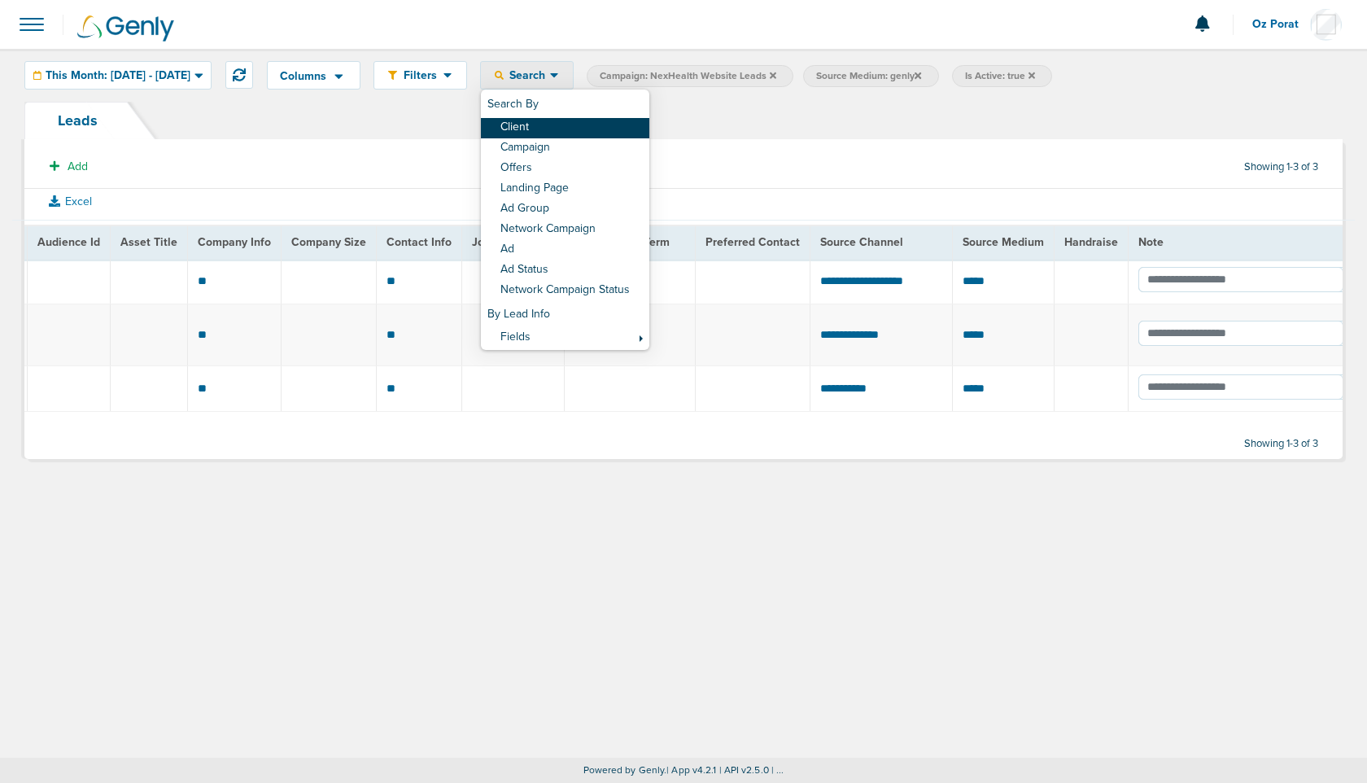
click at [595, 124] on link "Client" at bounding box center [565, 128] width 168 height 20
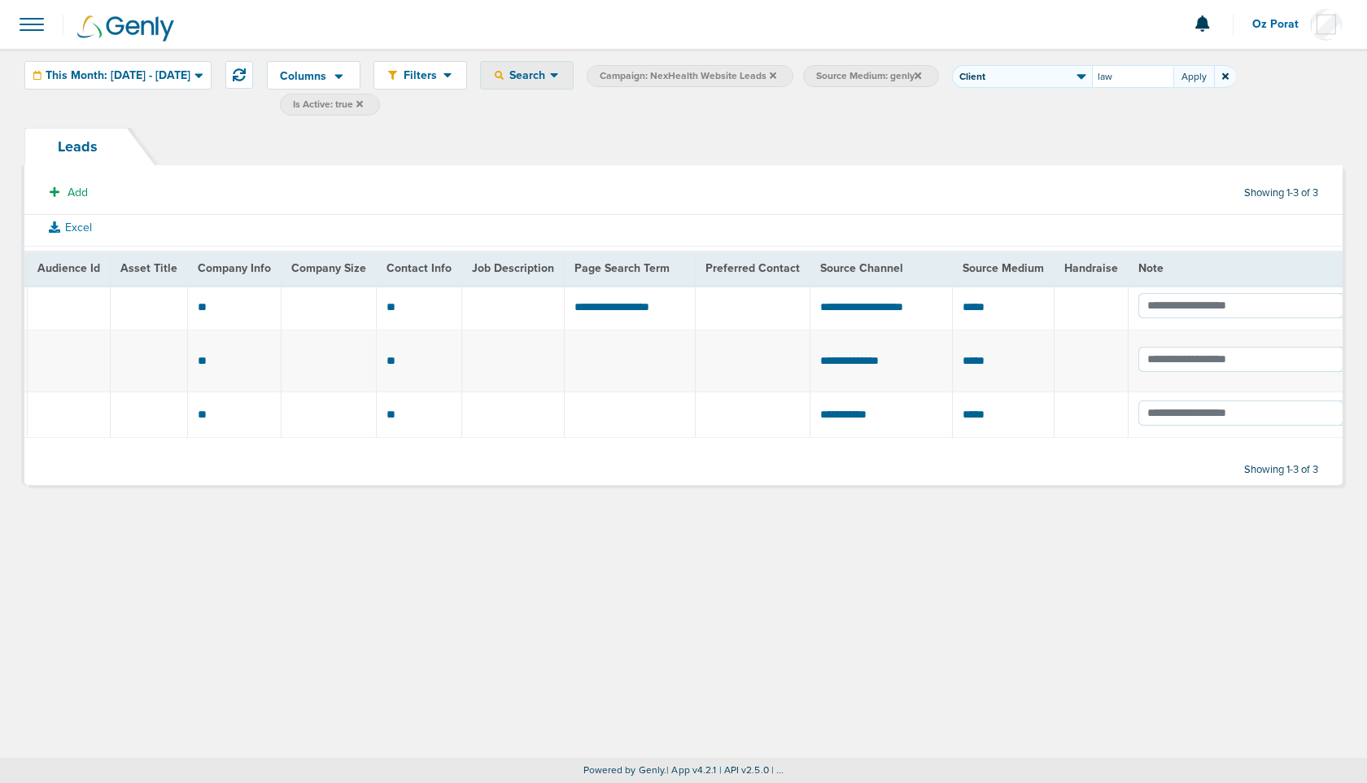
type input "law"
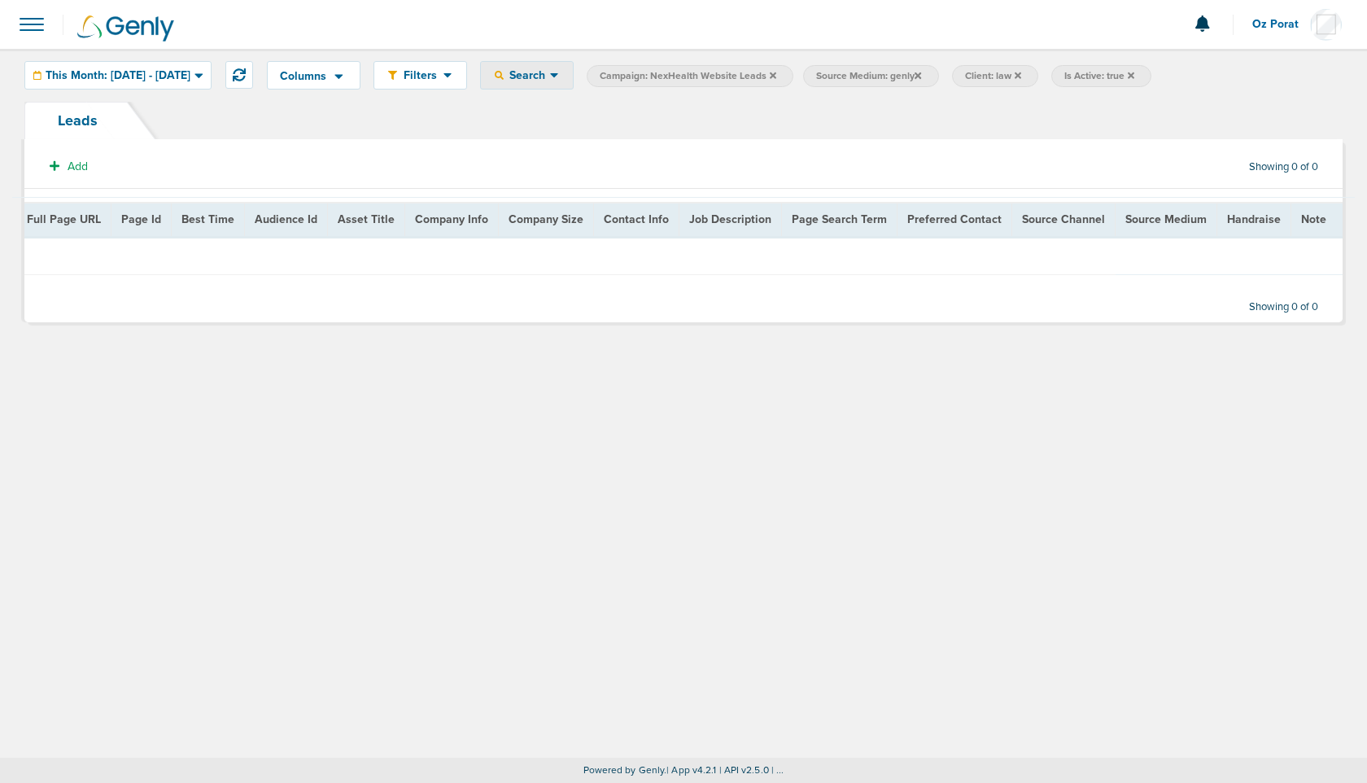
scroll to position [0, 1516]
click at [776, 75] on icon at bounding box center [773, 75] width 7 height 7
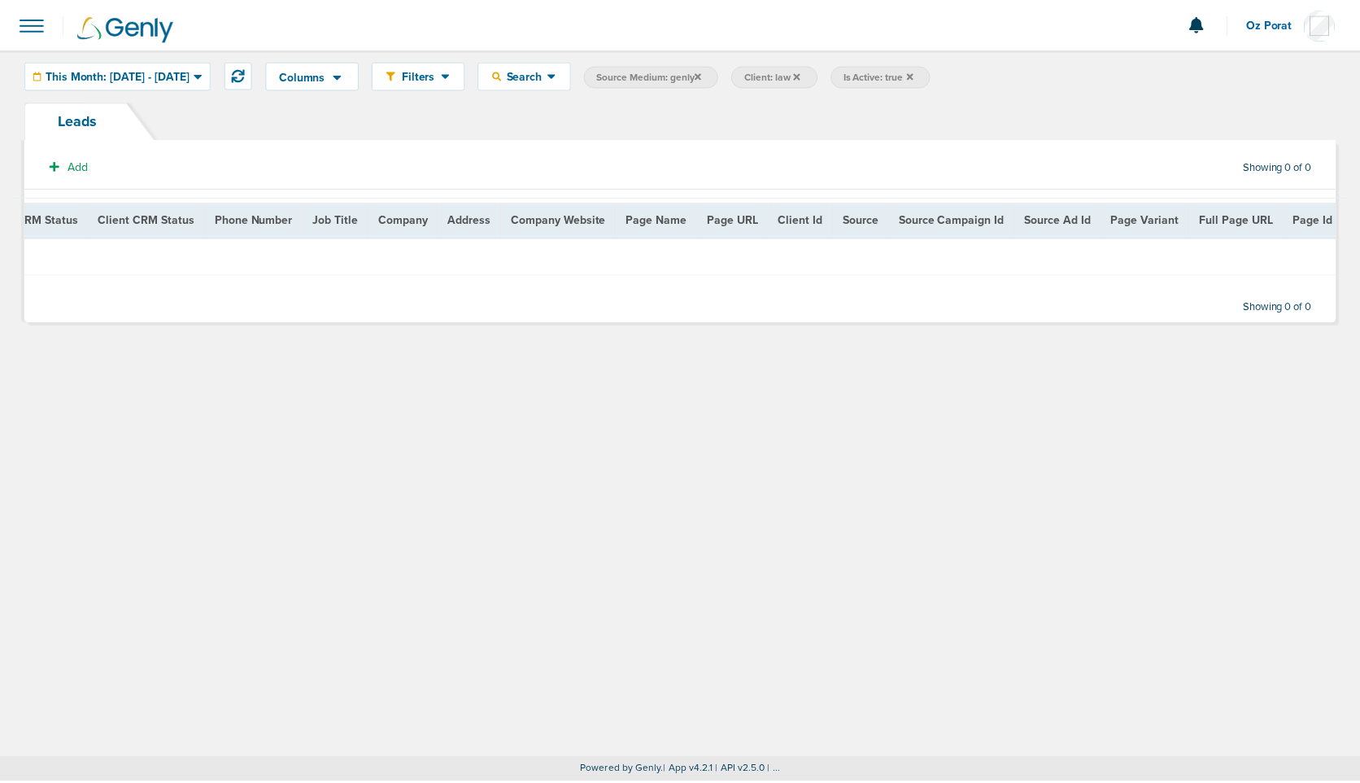
scroll to position [0, 325]
click at [704, 73] on icon at bounding box center [701, 76] width 7 height 10
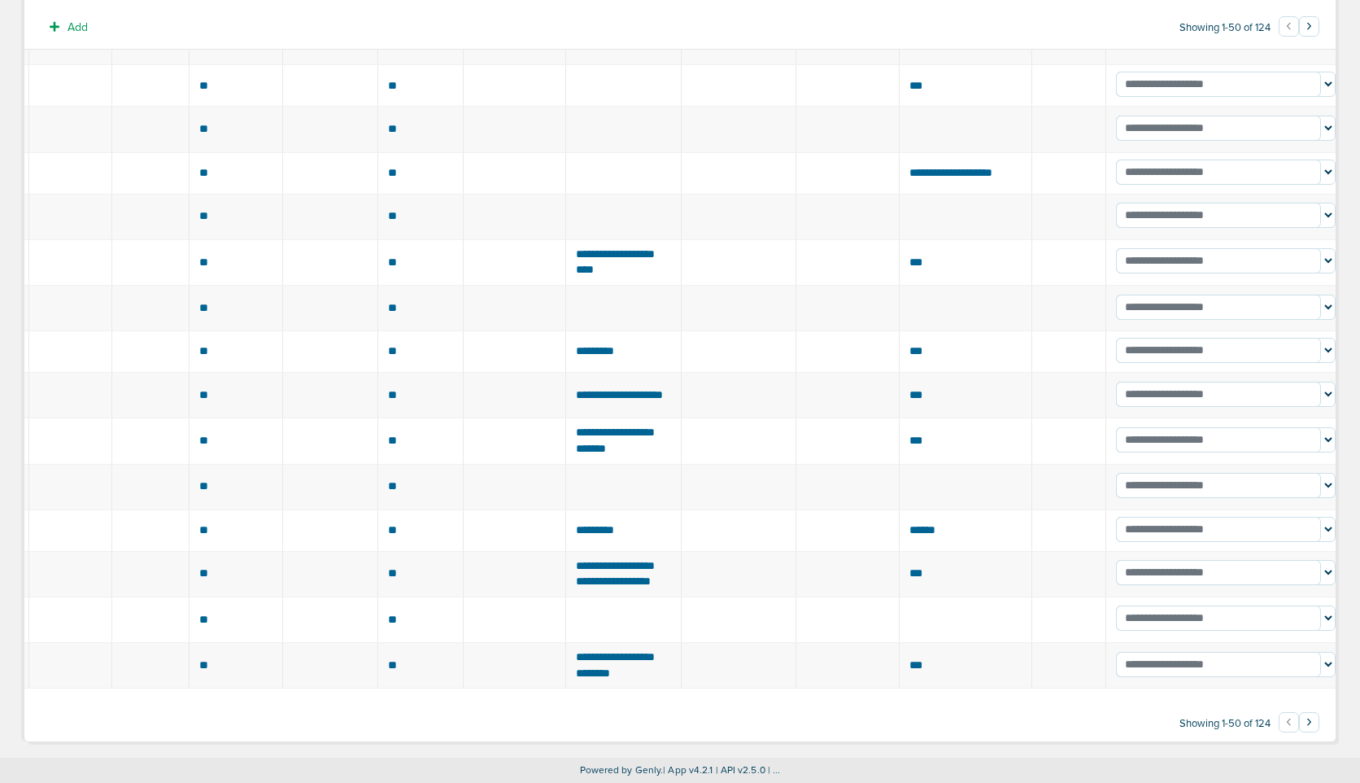
scroll to position [2021, 0]
click at [1314, 724] on button "›" at bounding box center [1309, 722] width 20 height 20
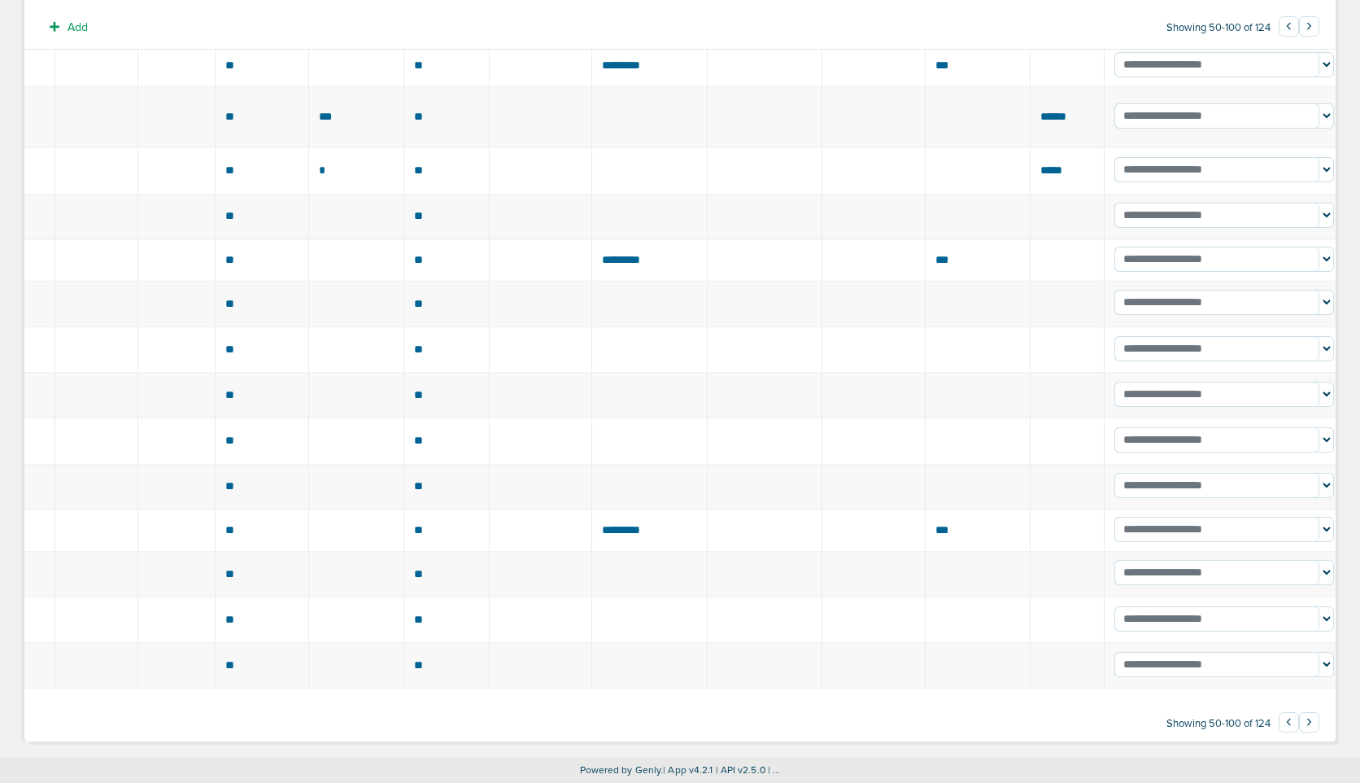
scroll to position [2005, 0]
click at [1307, 722] on button "›" at bounding box center [1309, 722] width 20 height 20
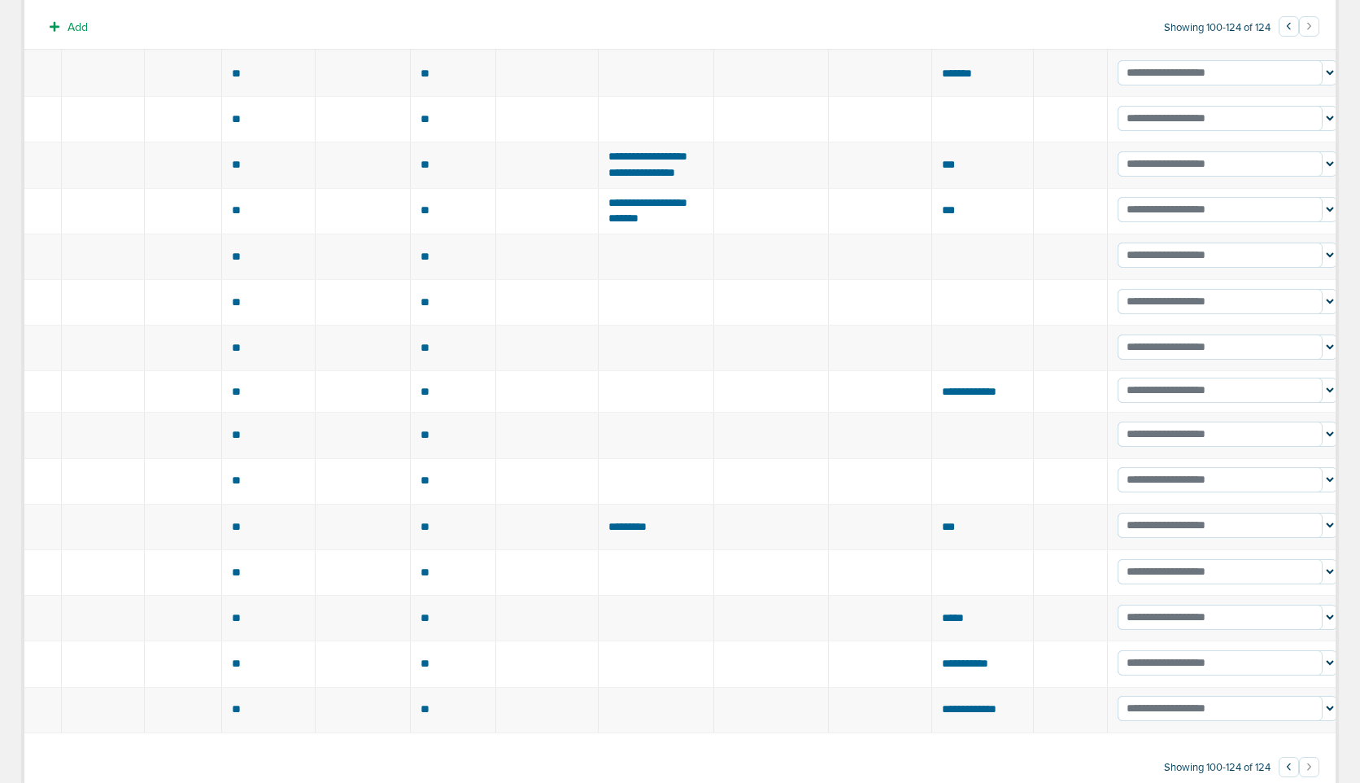
scroll to position [705, 0]
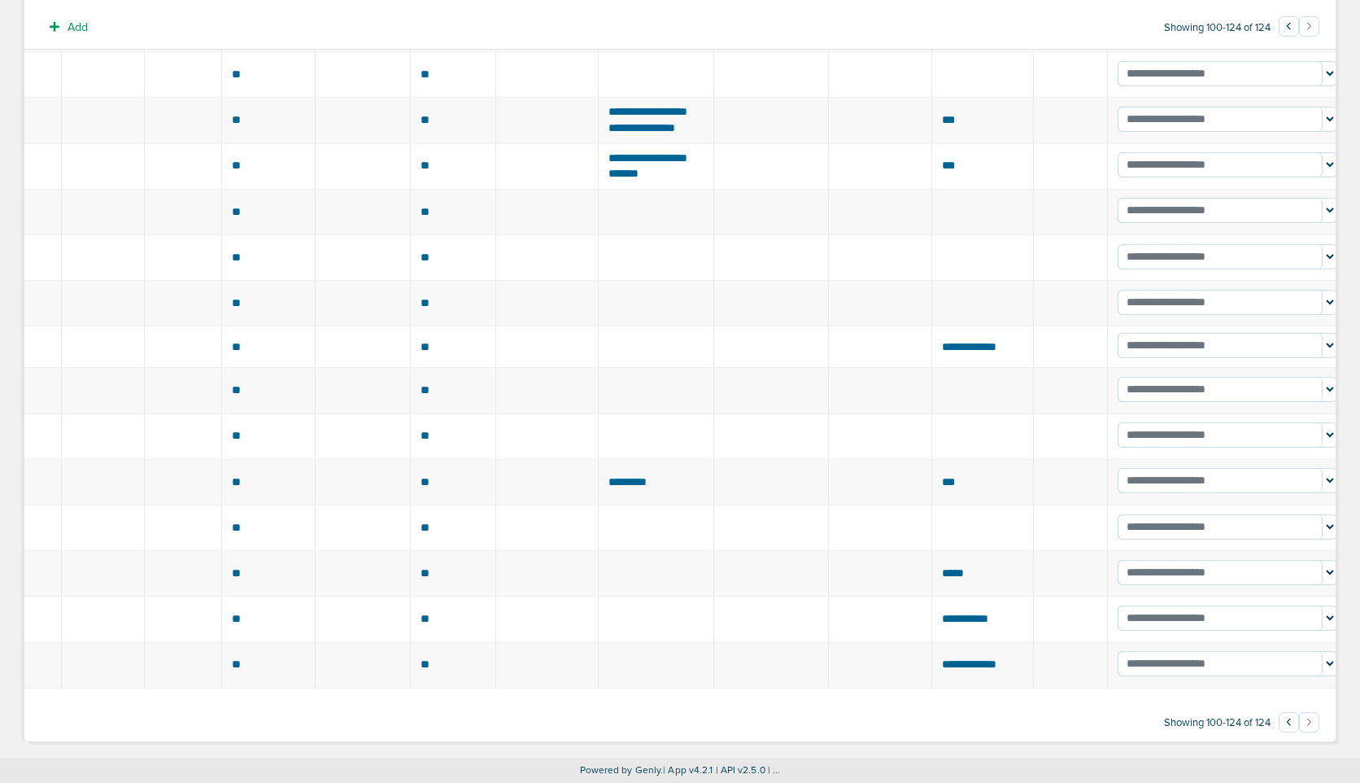
click at [1313, 722] on li "›" at bounding box center [1309, 724] width 20 height 20
click at [1311, 722] on li "›" at bounding box center [1309, 724] width 20 height 20
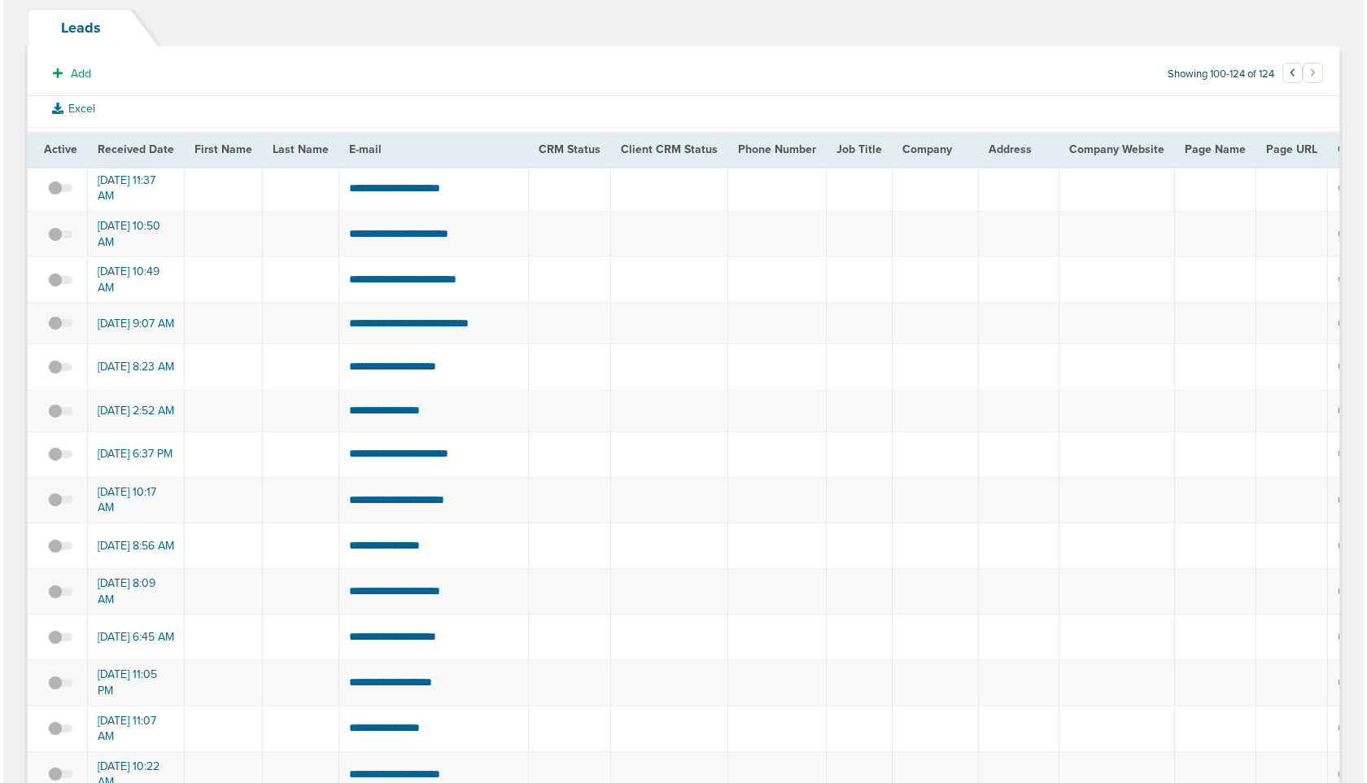
scroll to position [0, 0]
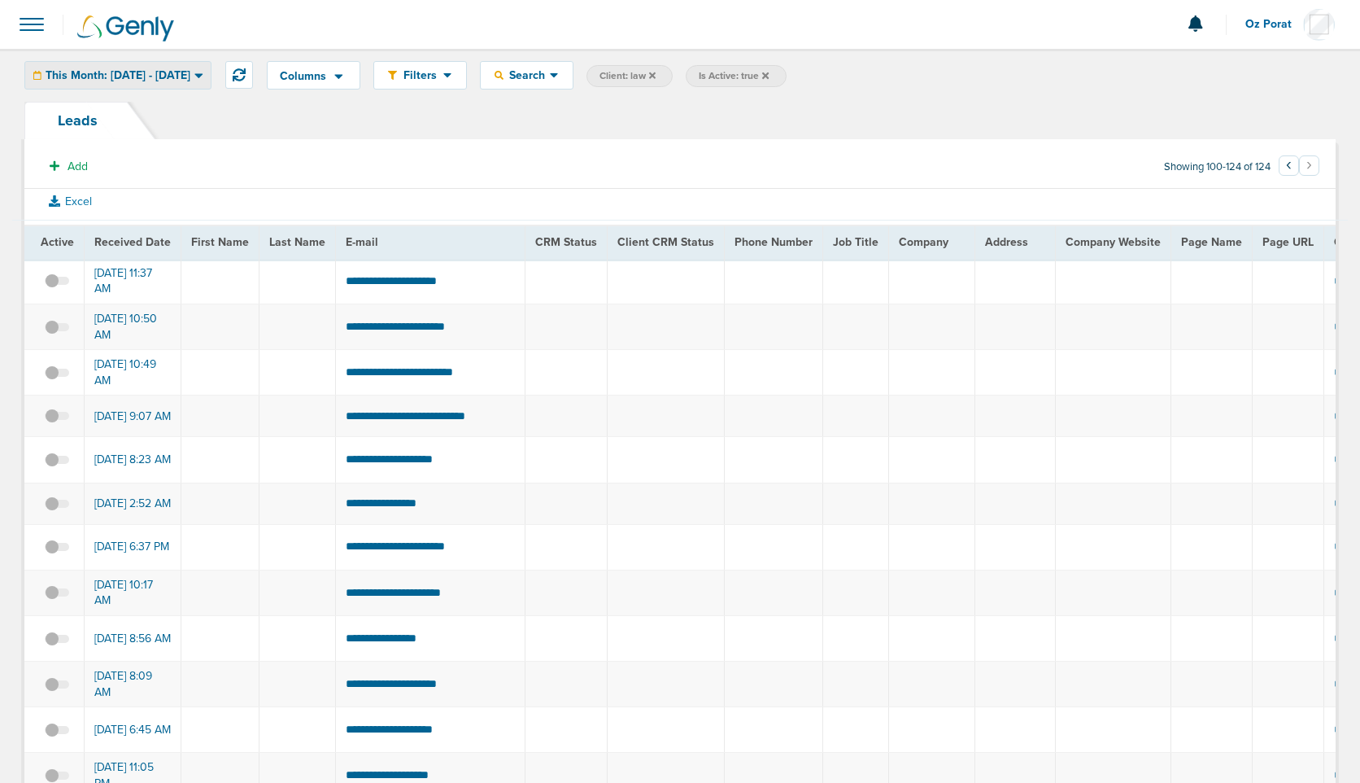
click at [94, 72] on span "This Month: 08.01.2025 - 08.31.2025" at bounding box center [118, 75] width 145 height 11
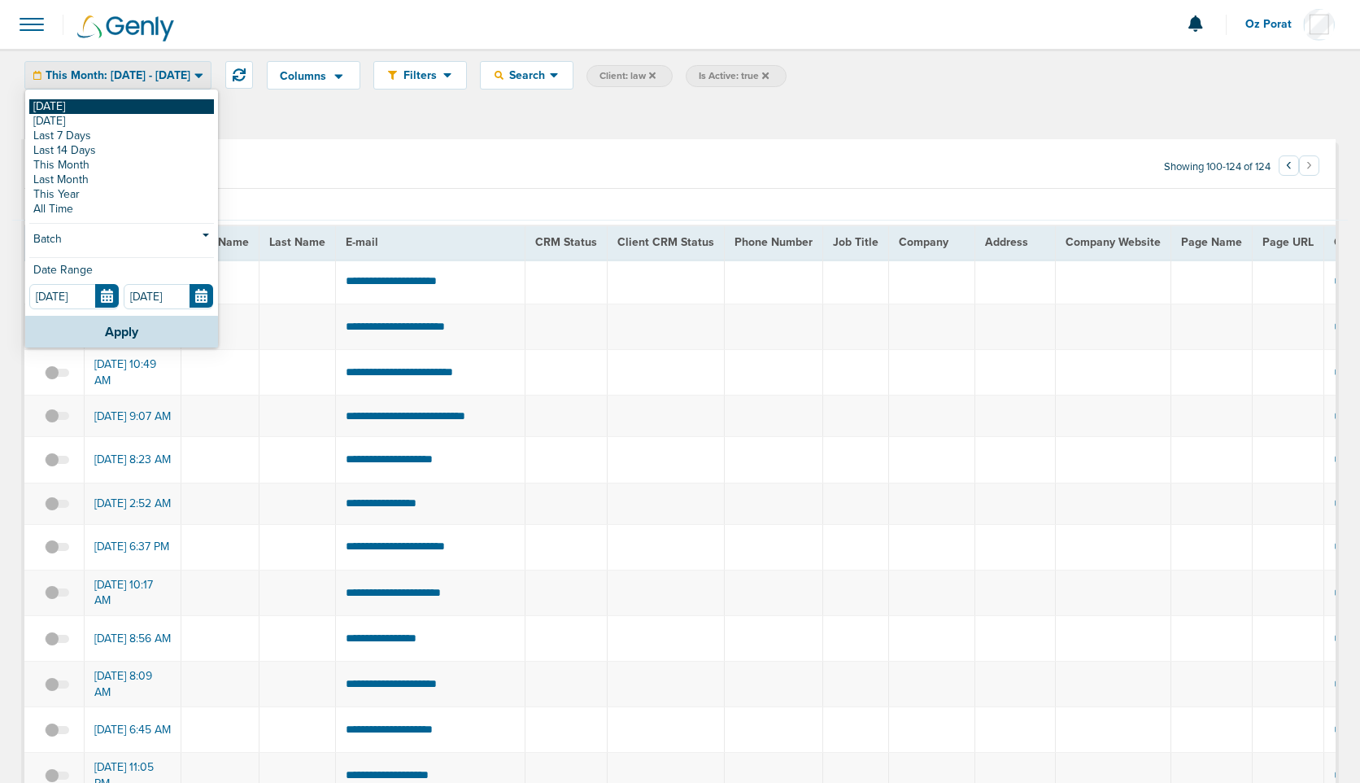
click at [82, 102] on link "[DATE]" at bounding box center [121, 106] width 185 height 15
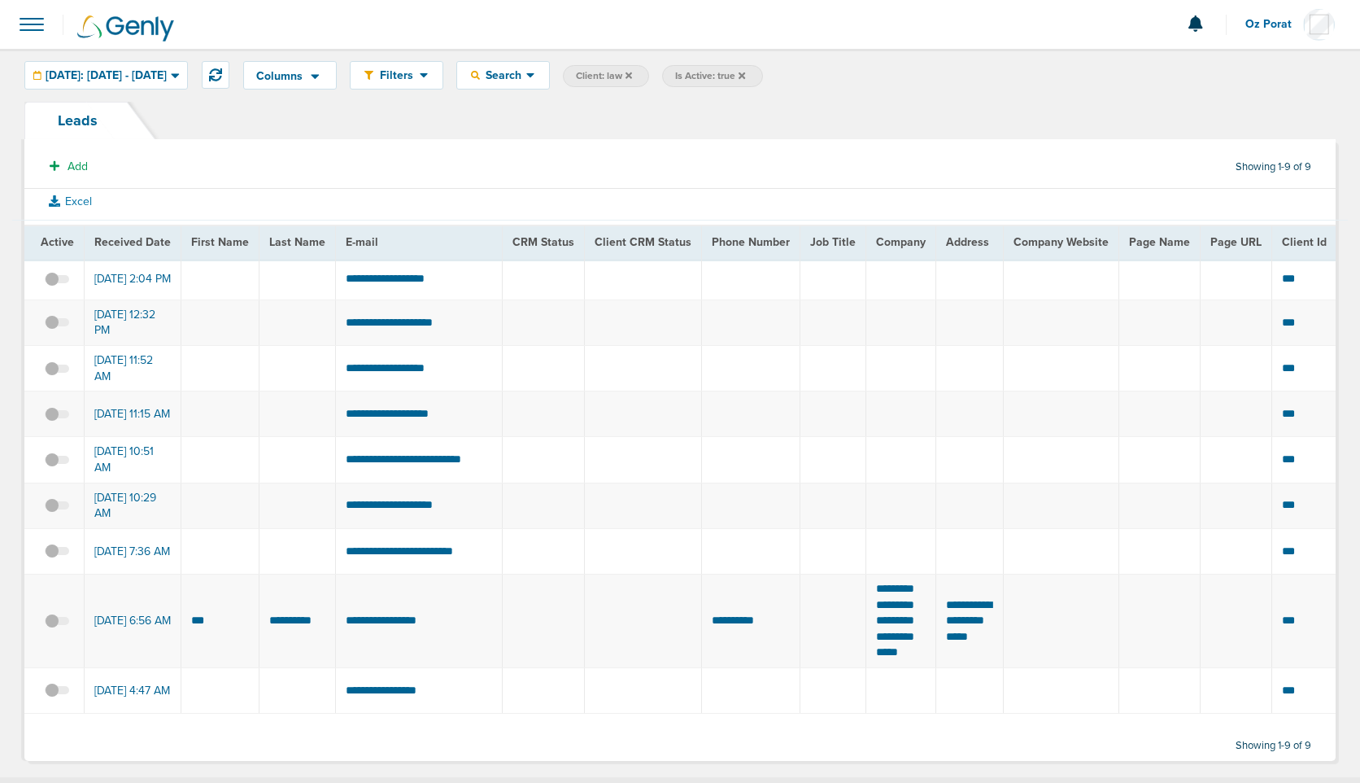
click at [28, 13] on span at bounding box center [32, 25] width 36 height 36
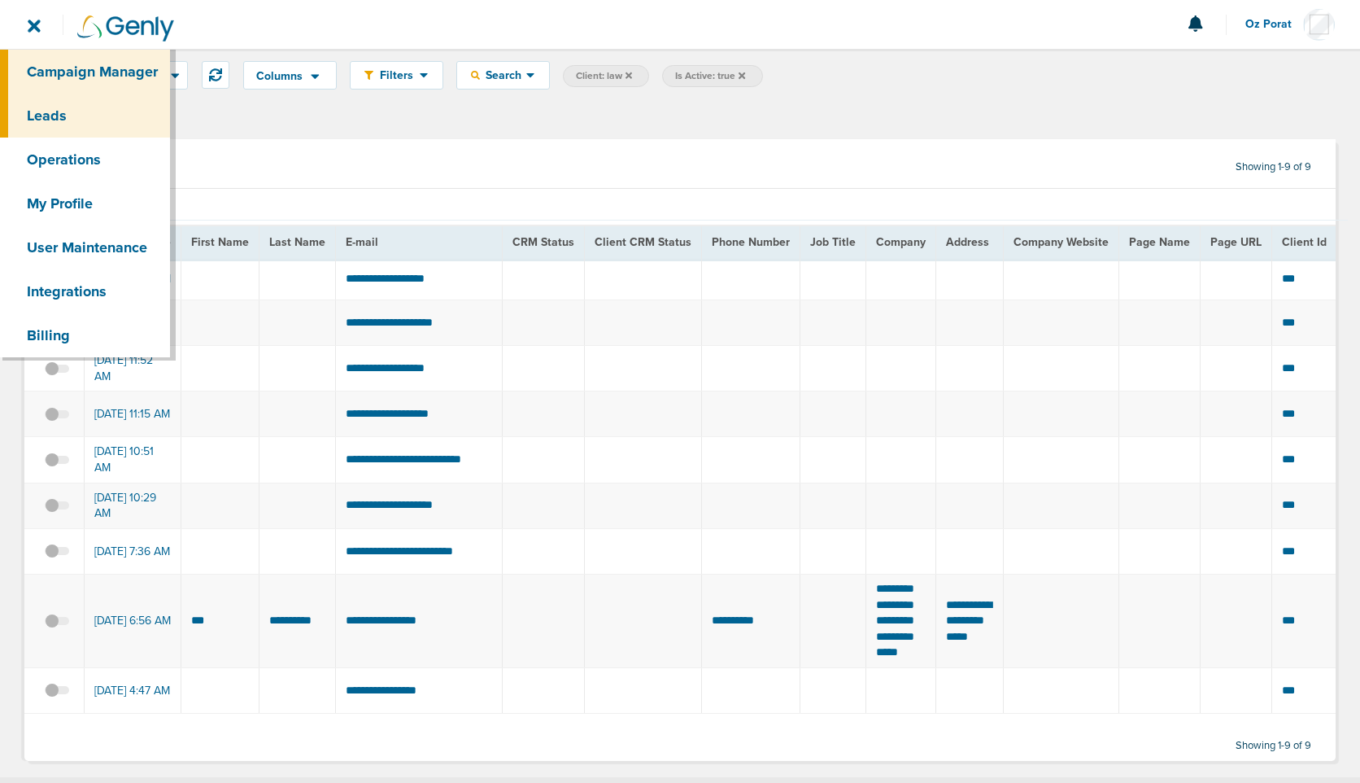
click at [58, 63] on link "Campaign Manager" at bounding box center [85, 72] width 170 height 44
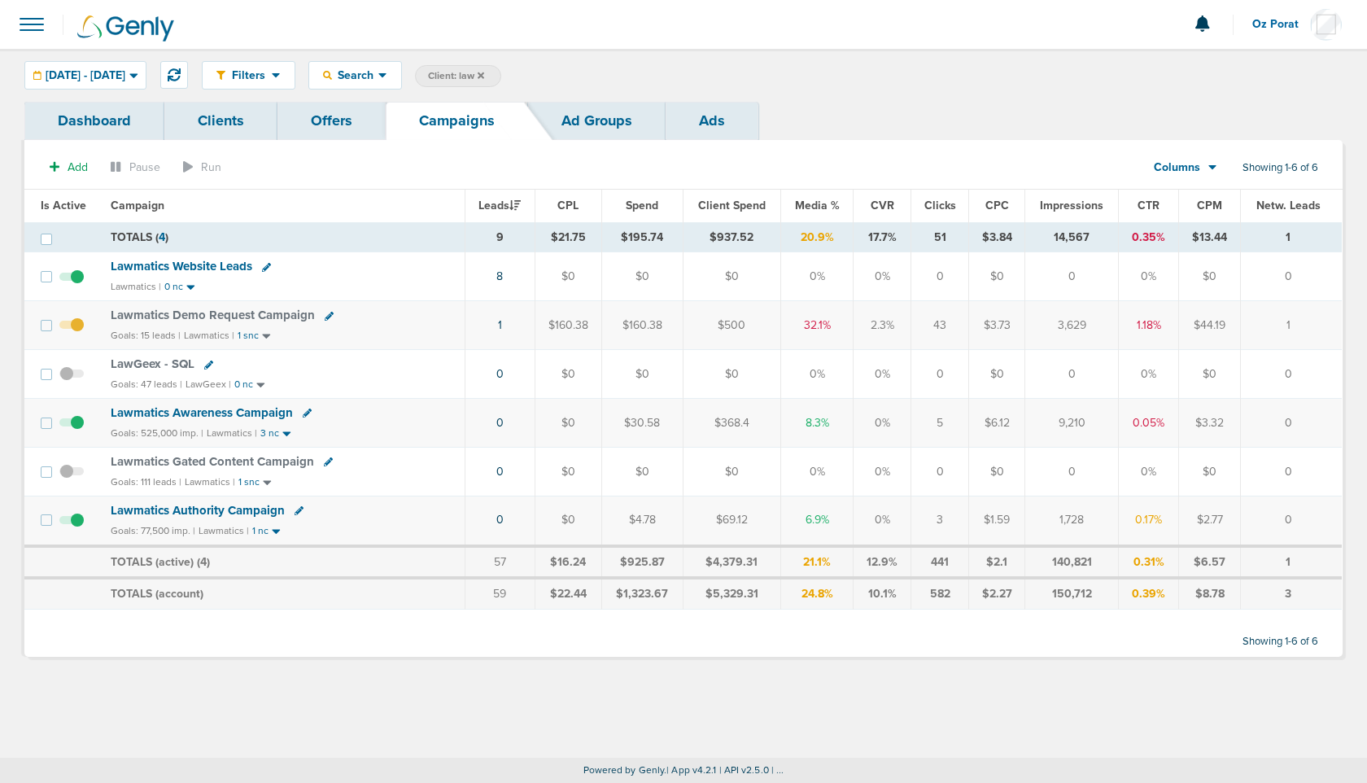
click at [1196, 162] on span "Columns" at bounding box center [1177, 167] width 46 height 16
click at [1199, 216] on link "Sales Performance" at bounding box center [1221, 216] width 163 height 20
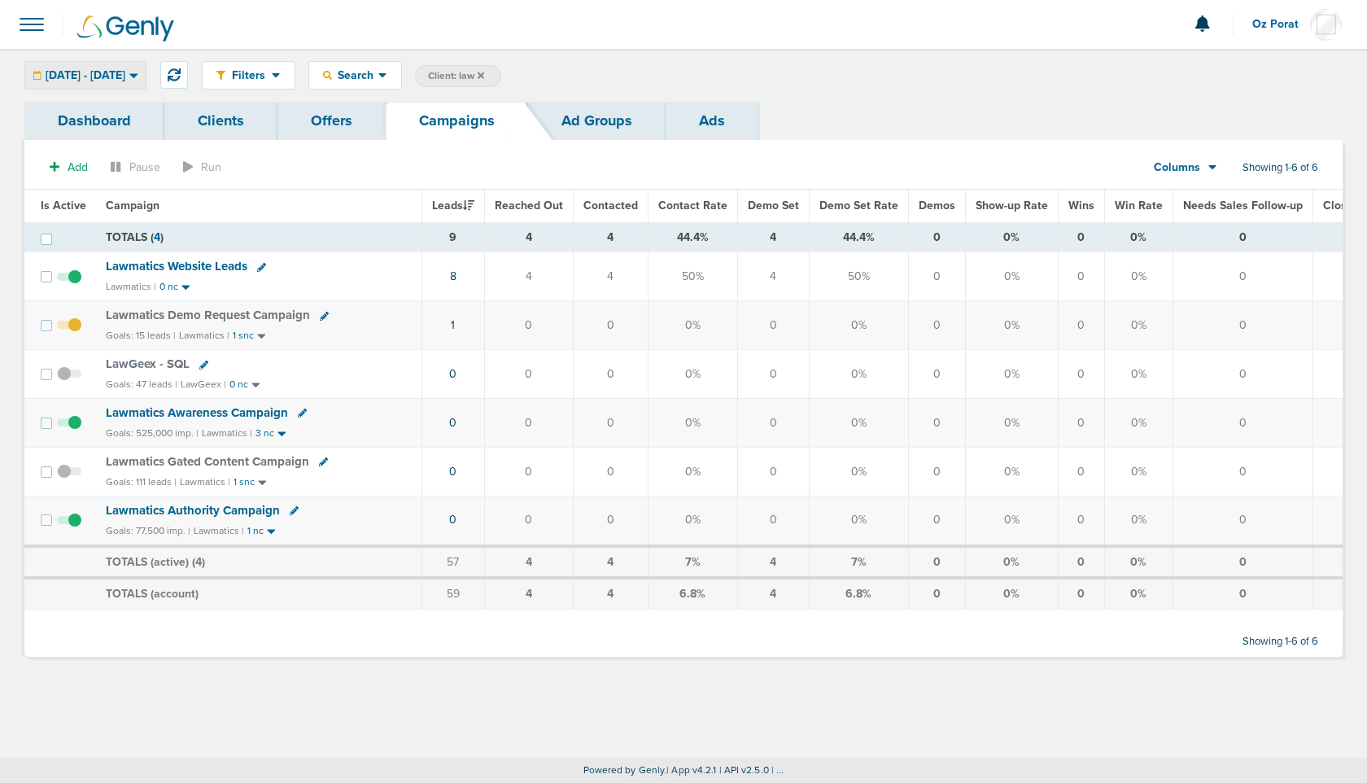
click at [119, 70] on span "[DATE] - [DATE]" at bounding box center [86, 75] width 80 height 11
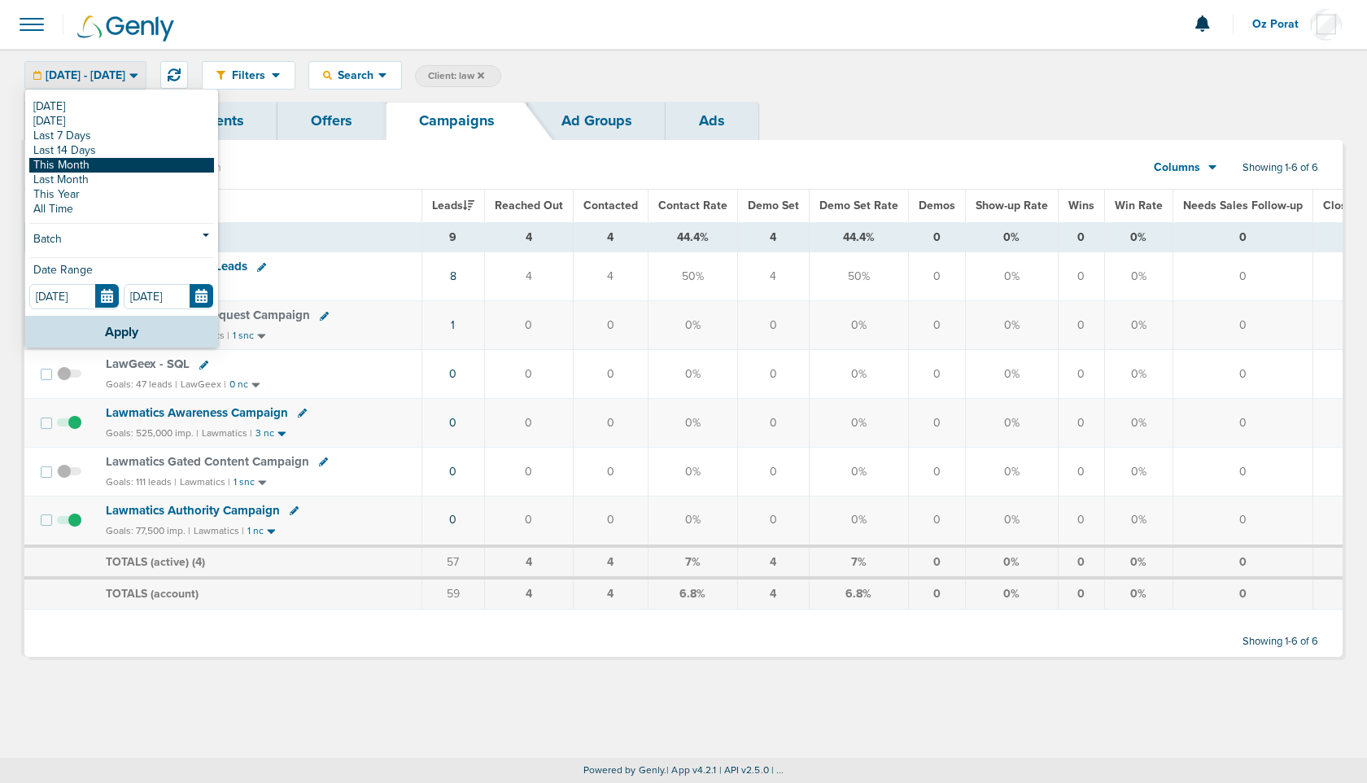
click at [105, 159] on link "This Month" at bounding box center [121, 165] width 185 height 15
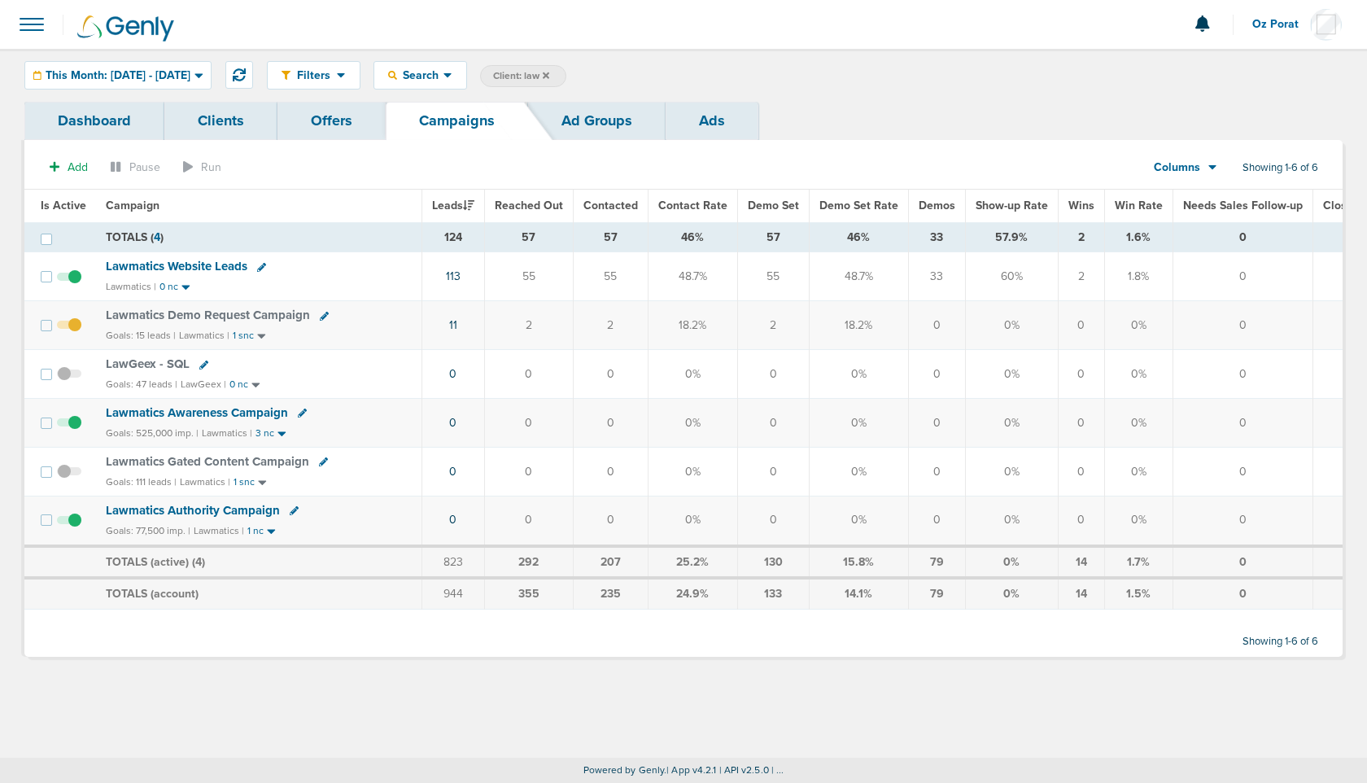
click at [777, 326] on td "2" at bounding box center [773, 325] width 72 height 49
drag, startPoint x: 677, startPoint y: 320, endPoint x: 767, endPoint y: 320, distance: 90.3
click at [767, 320] on tr "Lawmatics Demo Request Campaign Goals: 15 leads | Lawmatics | 1 snc 11 2 2 18.2…" at bounding box center [757, 325] width 1466 height 49
click at [780, 323] on td "2" at bounding box center [773, 325] width 72 height 49
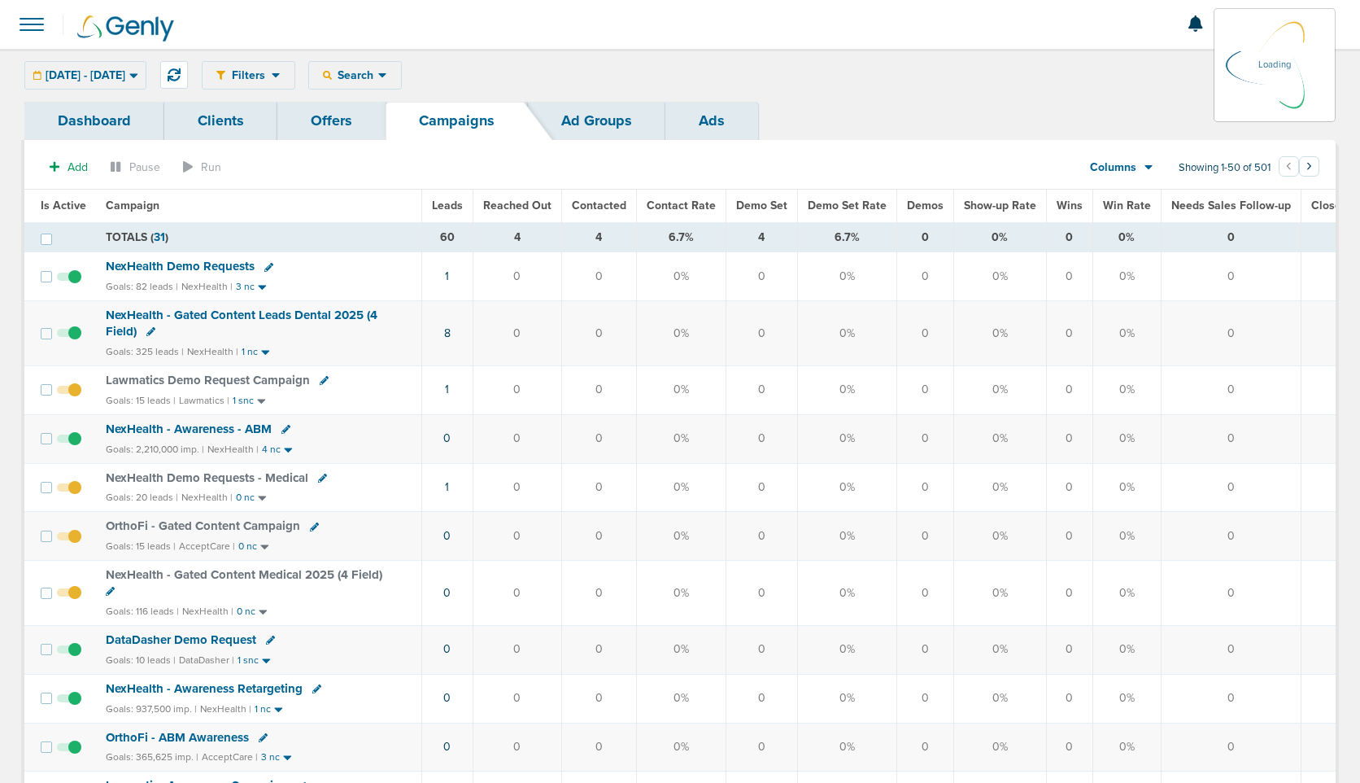
click at [447, 209] on span "Leads" at bounding box center [447, 205] width 31 height 14
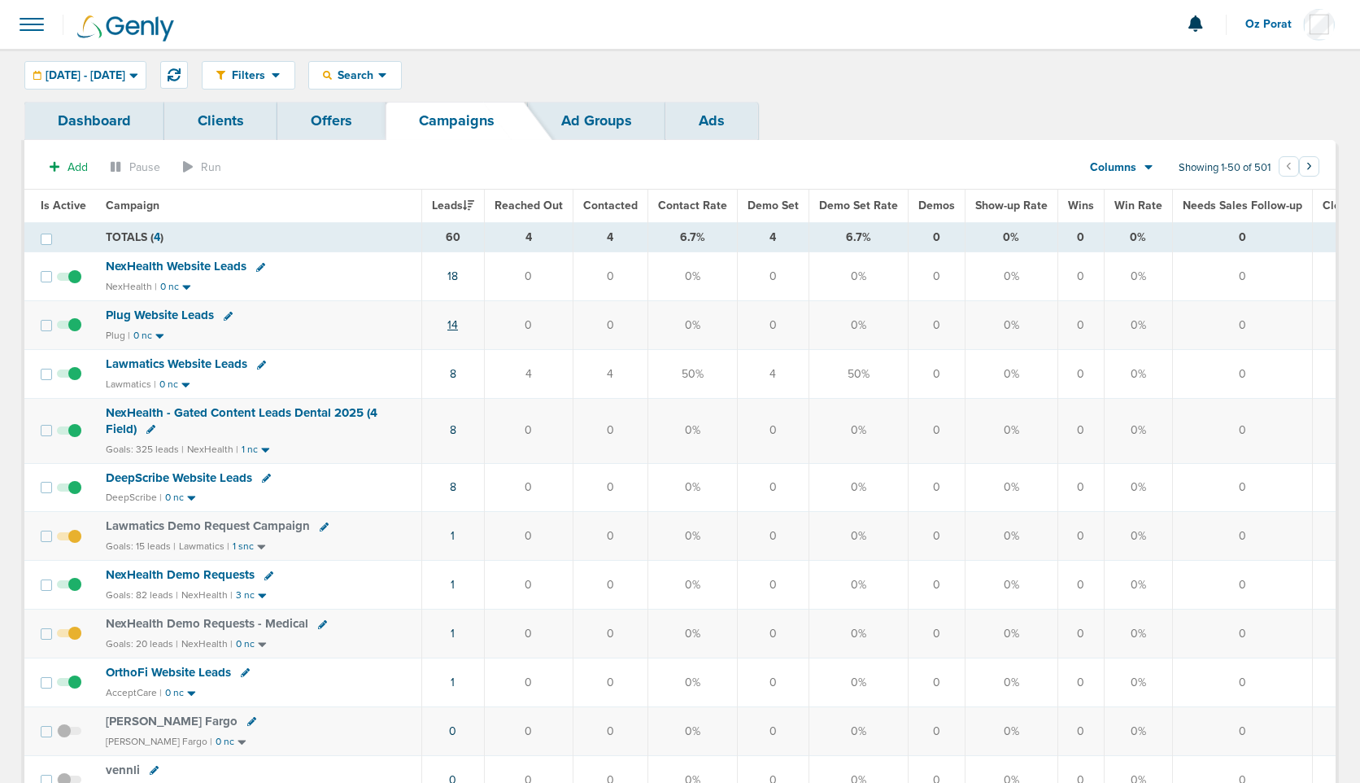
click at [452, 326] on link "14" at bounding box center [452, 325] width 11 height 14
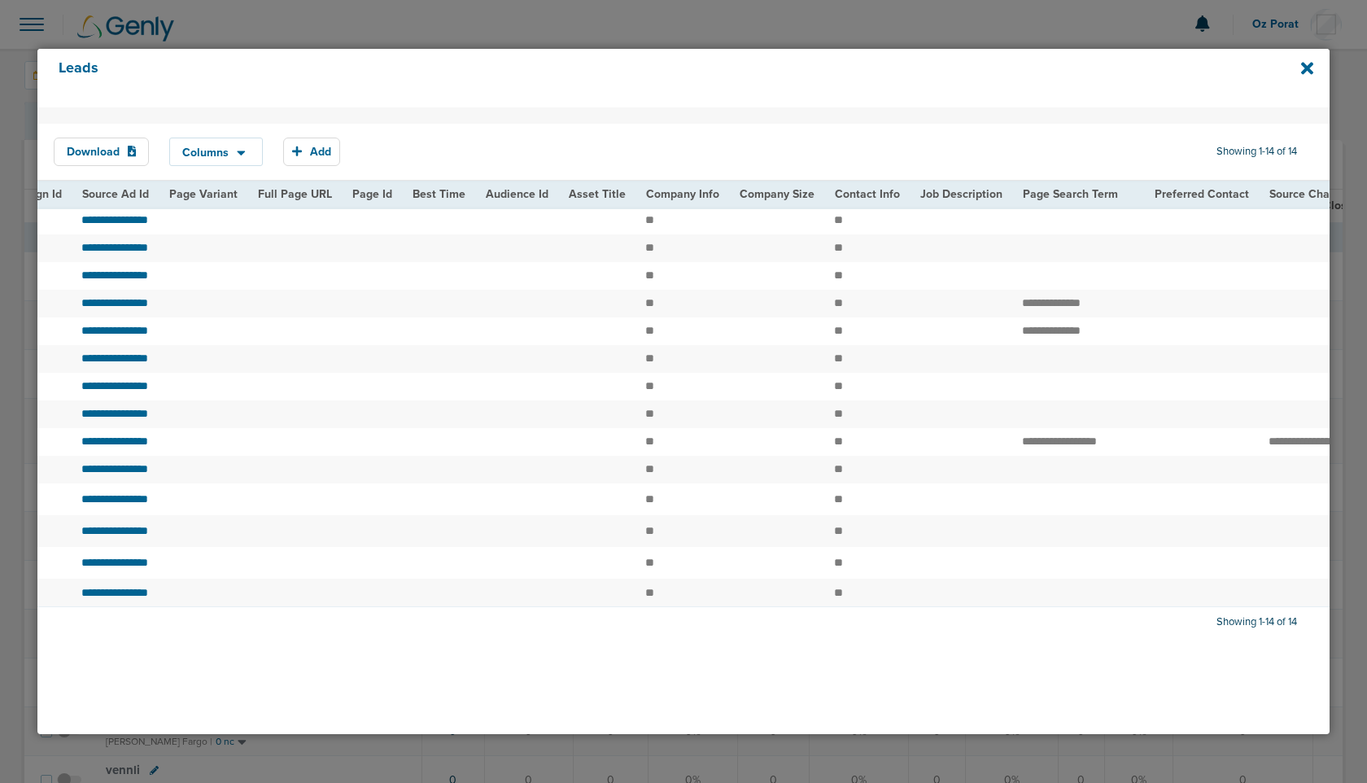
scroll to position [0, 1934]
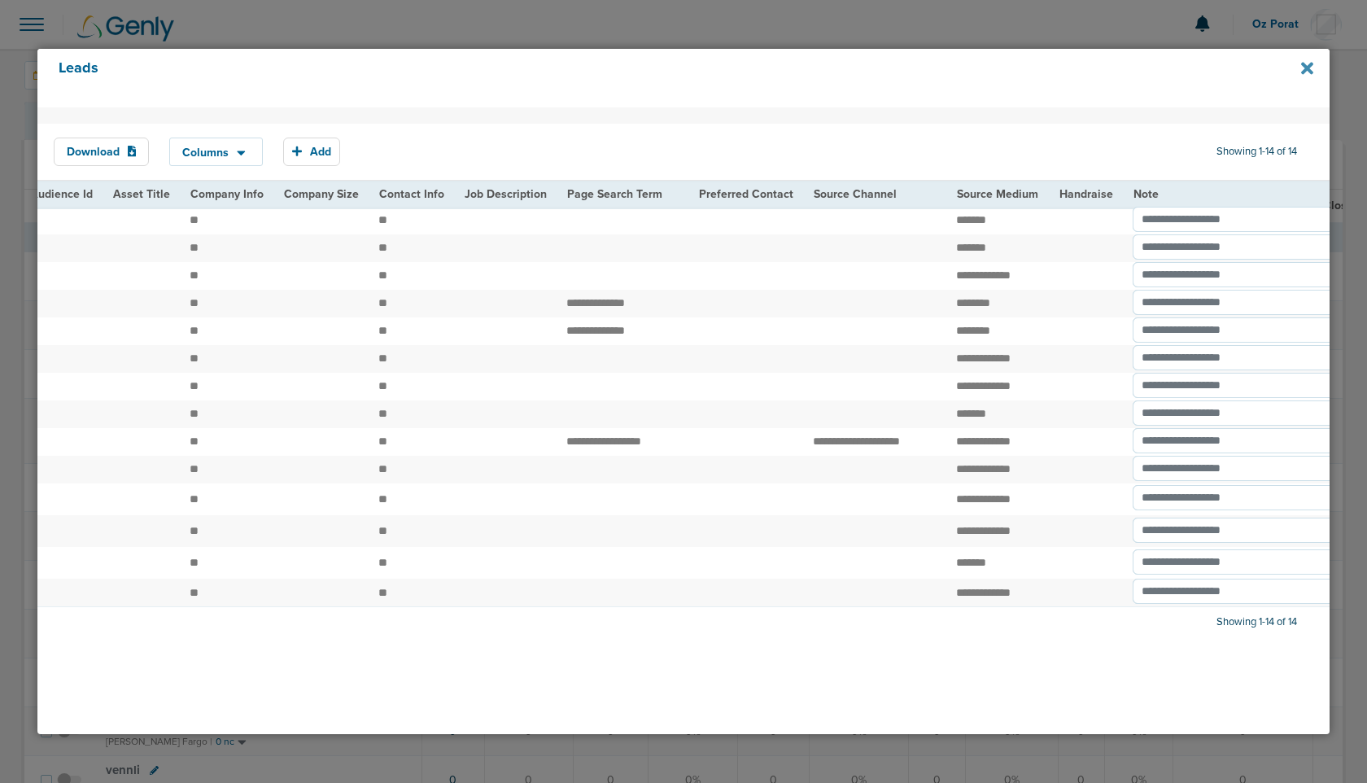
click at [1309, 72] on icon at bounding box center [1307, 69] width 12 height 12
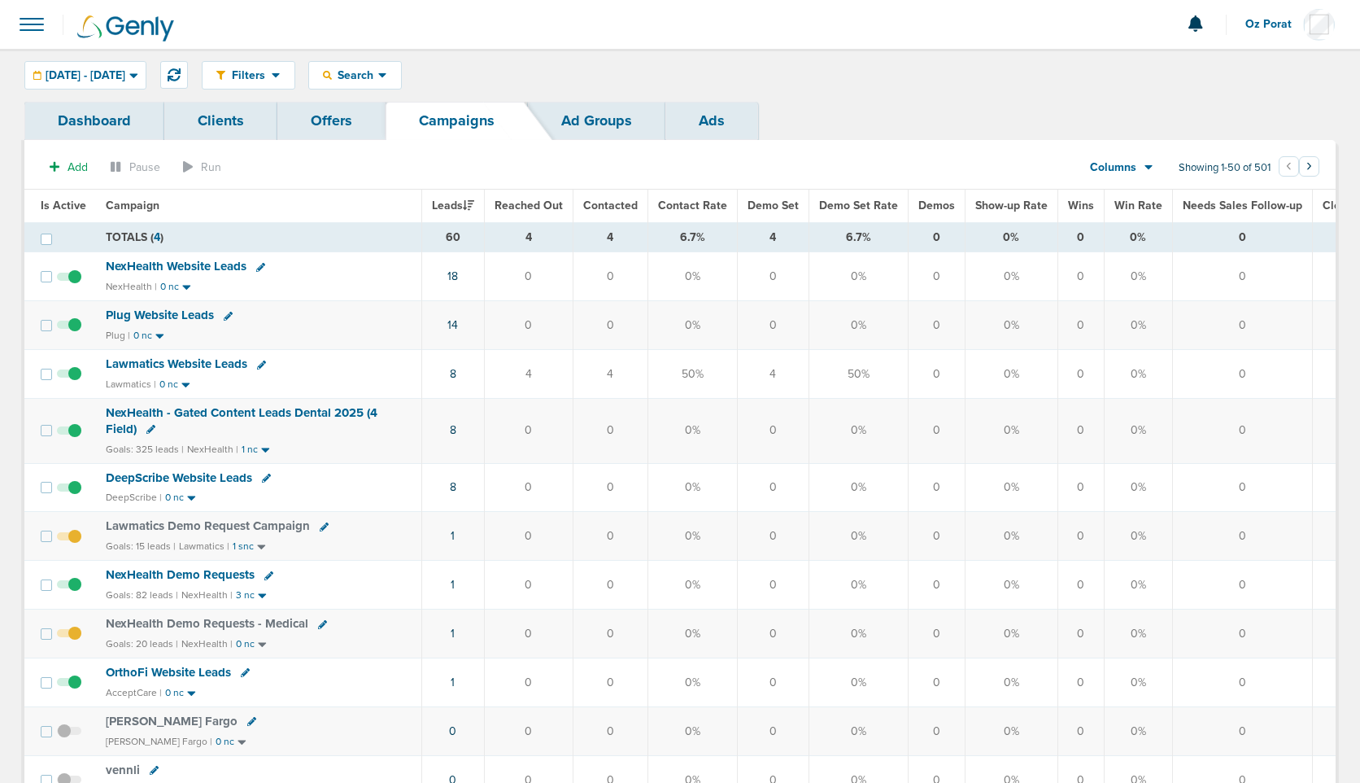
click at [1272, 20] on span "Oz Porat" at bounding box center [1274, 24] width 58 height 11
click at [1240, 68] on link "Sign Out" at bounding box center [1254, 70] width 163 height 20
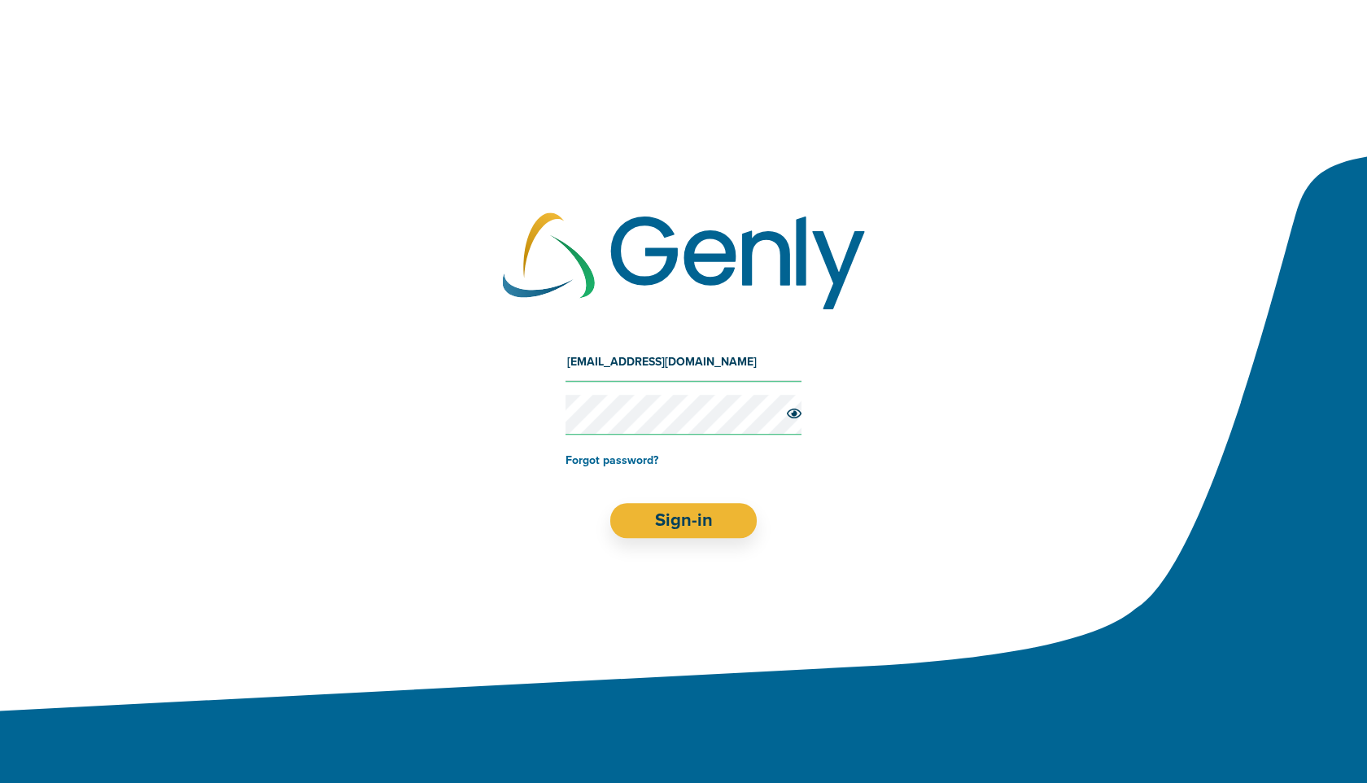
click at [700, 365] on input "[EMAIL_ADDRESS][DOMAIN_NAME]" at bounding box center [683, 361] width 236 height 39
click at [793, 416] on icon at bounding box center [794, 413] width 15 height 10
